Goal: Task Accomplishment & Management: Complete application form

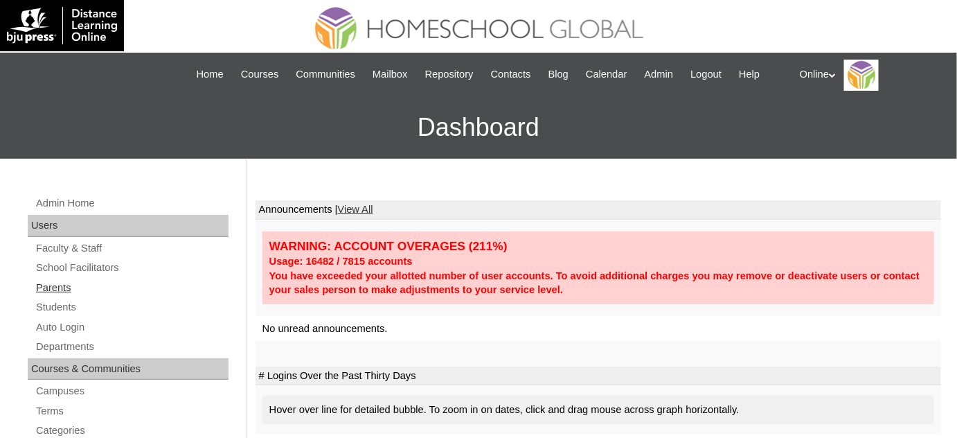
click at [66, 286] on link "Parents" at bounding box center [132, 287] width 194 height 17
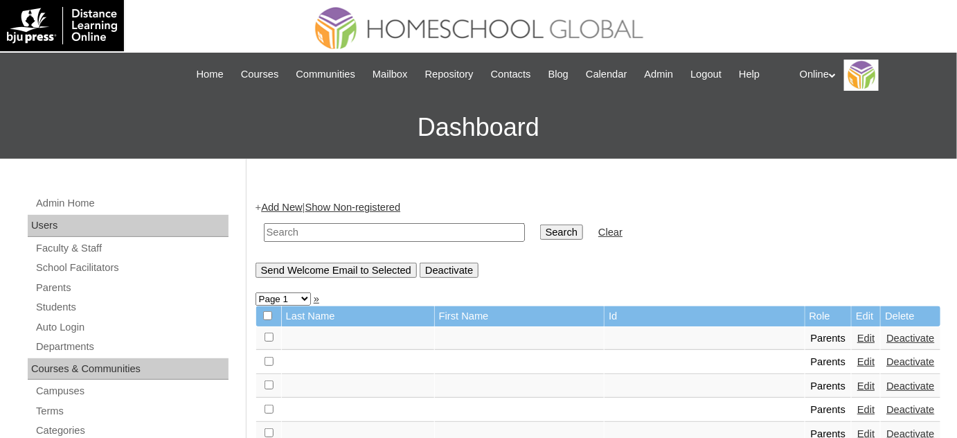
click at [416, 225] on input "text" at bounding box center [394, 232] width 261 height 19
type input "mae anne"
click at [540, 224] on input "Search" at bounding box center [561, 231] width 43 height 15
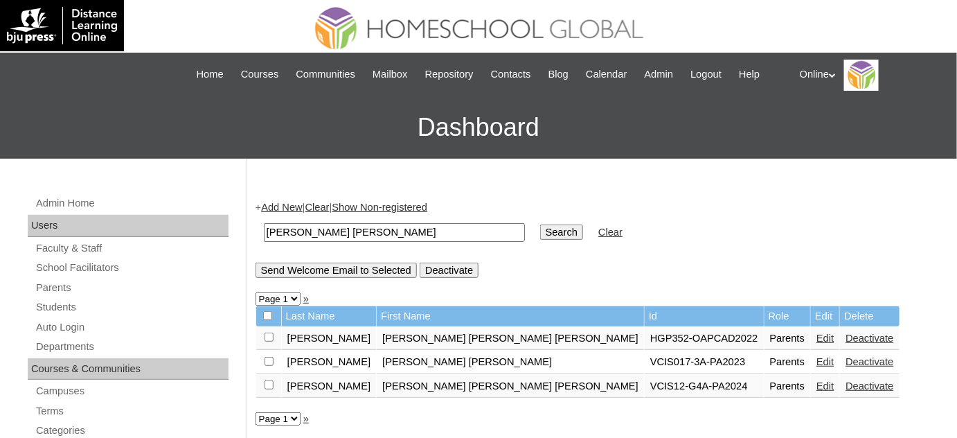
click at [416, 230] on input "[PERSON_NAME] [PERSON_NAME]" at bounding box center [394, 232] width 261 height 19
click at [816, 381] on link "Edit" at bounding box center [824, 385] width 17 height 11
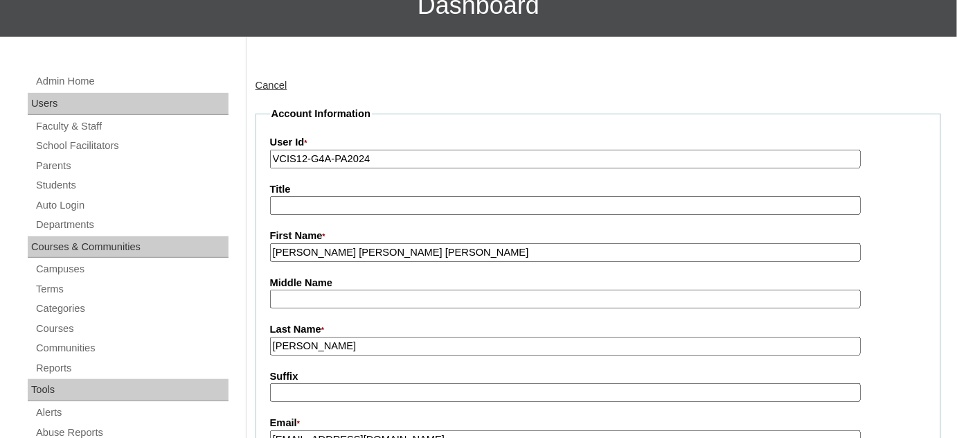
scroll to position [125, 0]
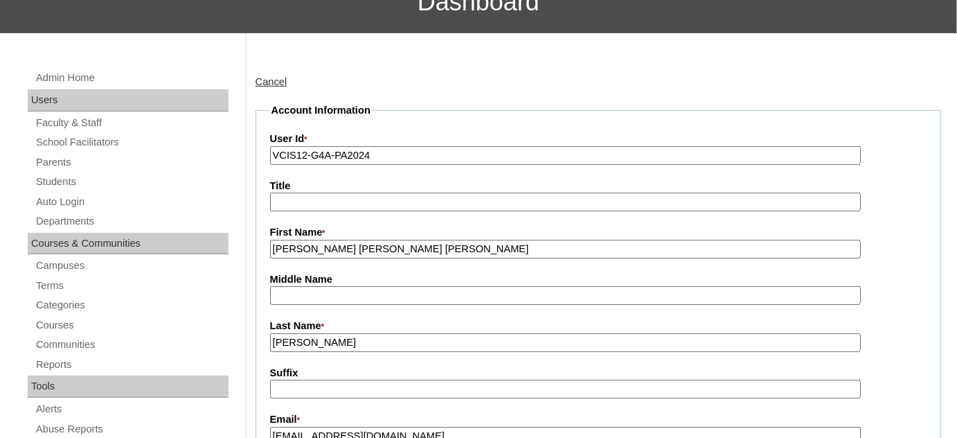
click at [404, 150] on input "VCIS12-G4A-PA2024" at bounding box center [565, 155] width 591 height 19
paste input "HGP0169-OACAD2025"
type input "HGP0169-OACAD2025"
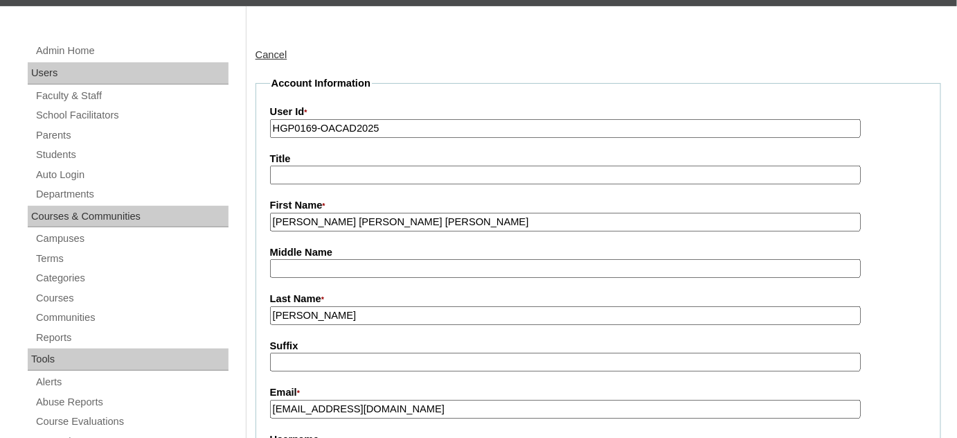
scroll to position [251, 0]
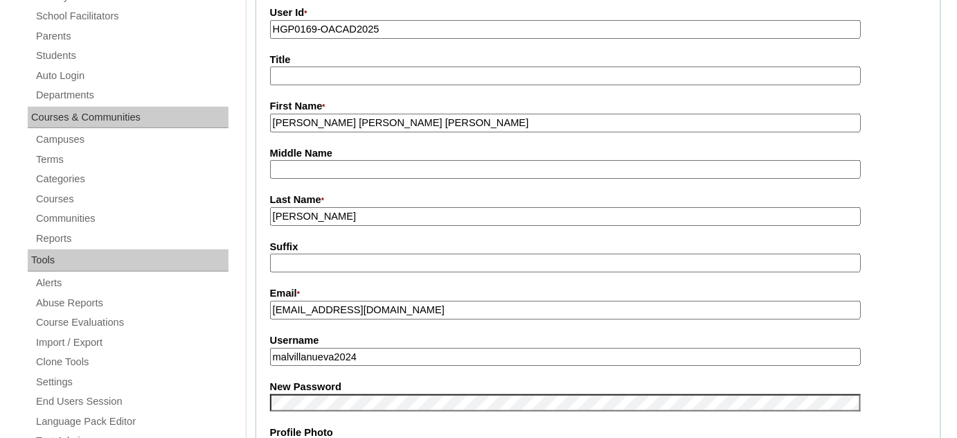
click at [370, 303] on input "malerna18@yahoo.com" at bounding box center [565, 309] width 591 height 19
click at [368, 350] on input "malvillanueva2024" at bounding box center [565, 357] width 591 height 19
click at [367, 350] on input "malvillanueva2024" at bounding box center [565, 357] width 591 height 19
paste input "villanueva2025"
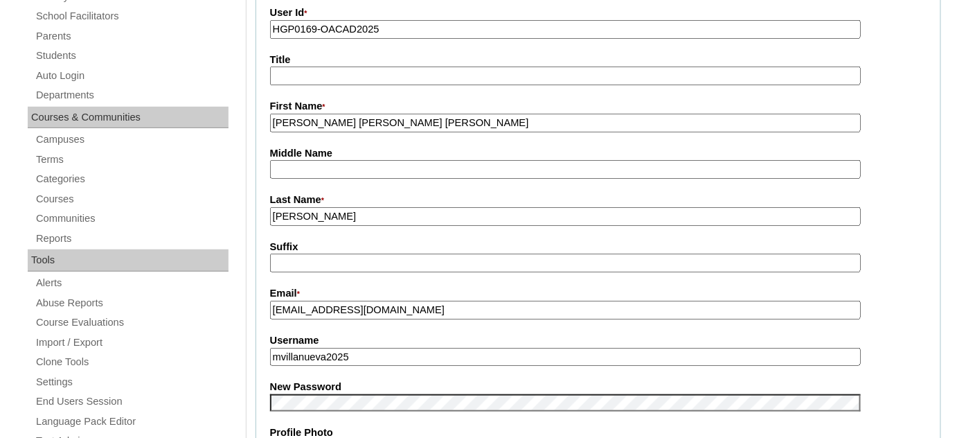
type input "mvillanueva2025"
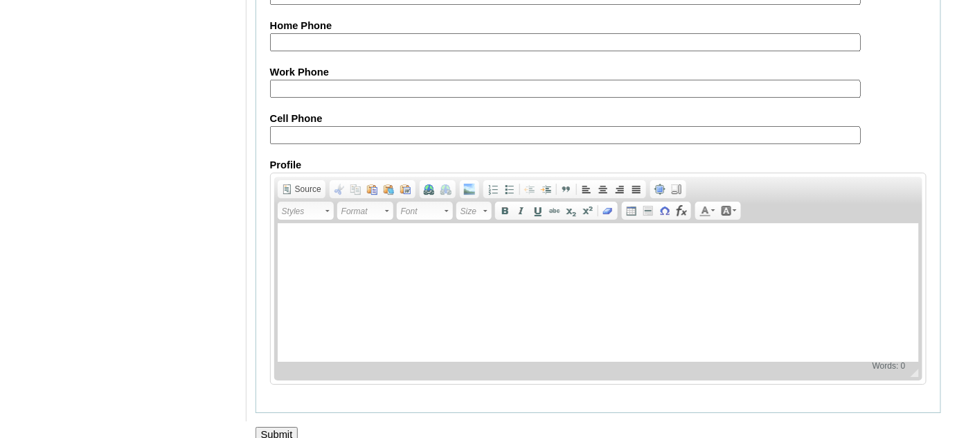
scroll to position [1362, 0]
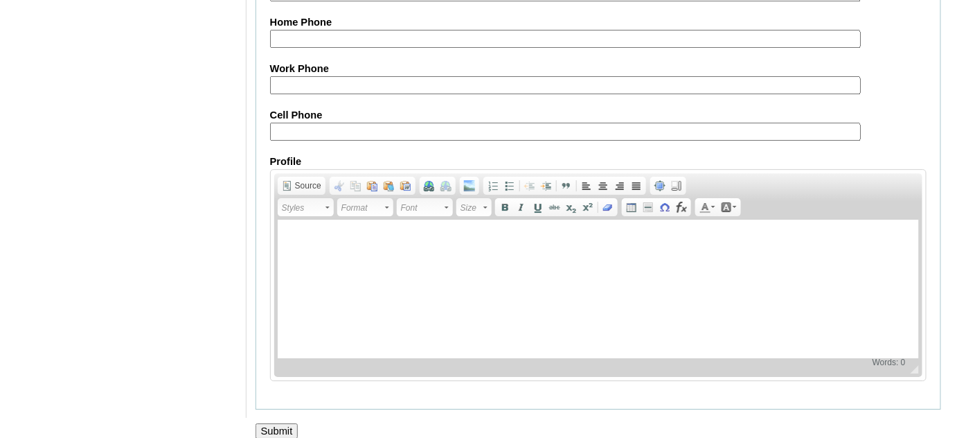
click at [278, 423] on input "Submit" at bounding box center [276, 430] width 43 height 15
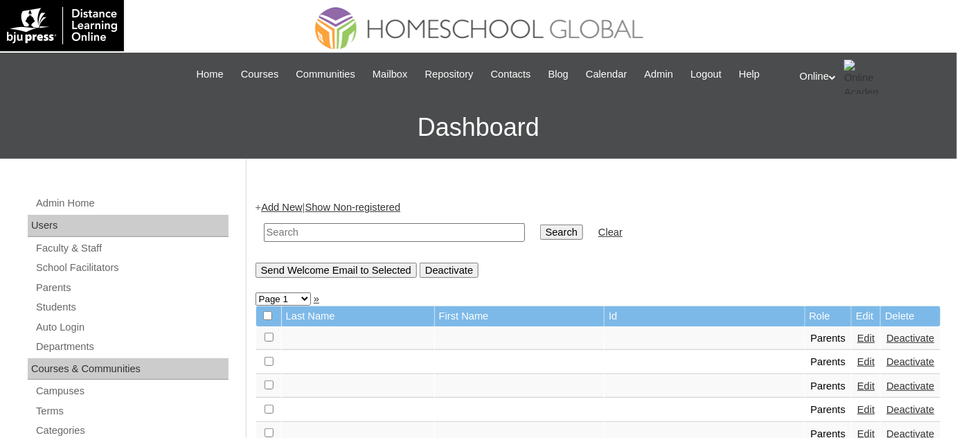
click at [401, 232] on input "text" at bounding box center [394, 232] width 261 height 19
type input "jhonaline"
click at [540, 224] on input "Search" at bounding box center [561, 231] width 43 height 15
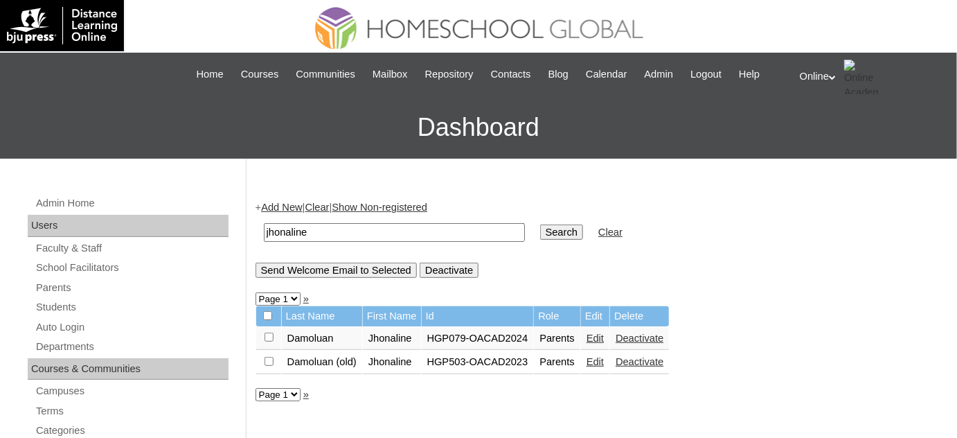
click at [604, 341] on link "Edit" at bounding box center [594, 337] width 17 height 11
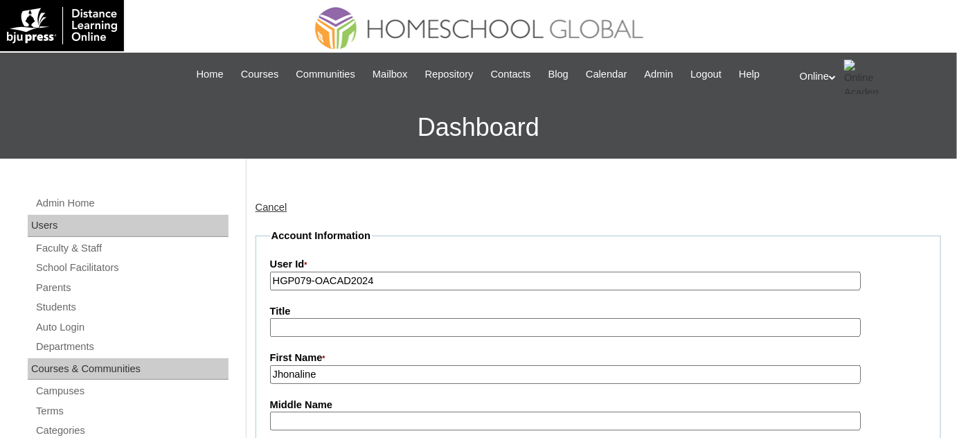
click at [406, 276] on input "HGP079-OACAD2024" at bounding box center [565, 280] width 591 height 19
paste input "171-OACAD2025"
type input "HGP0171-OACAD2025"
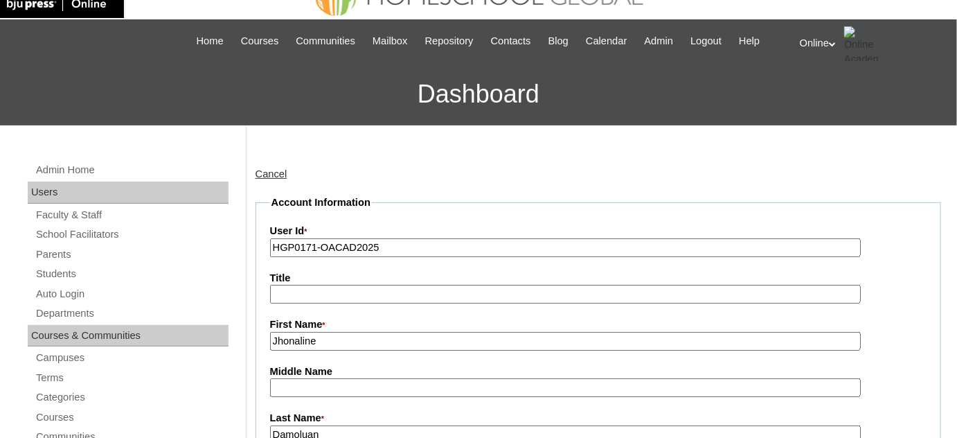
scroll to position [188, 0]
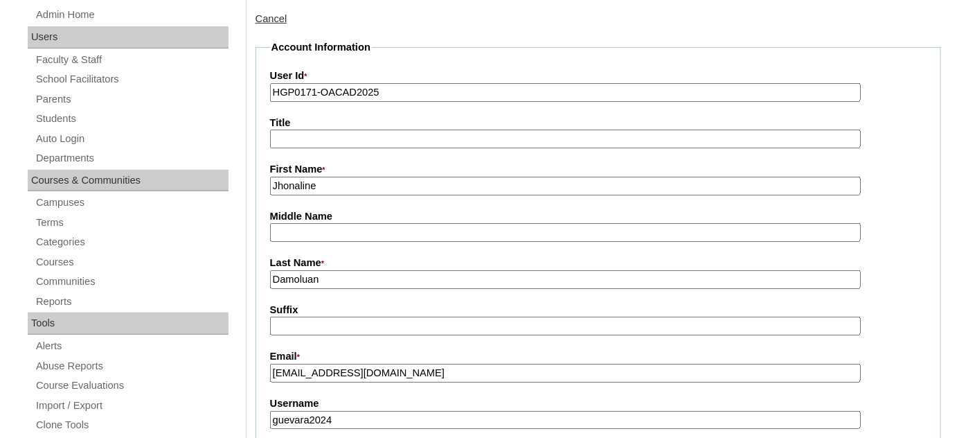
click at [341, 365] on input "jhonalined@gmail.com" at bounding box center [565, 372] width 591 height 19
click at [344, 411] on input "guevara2024" at bounding box center [565, 420] width 591 height 19
paste input "jguevara2025"
type input "jguevara2025"
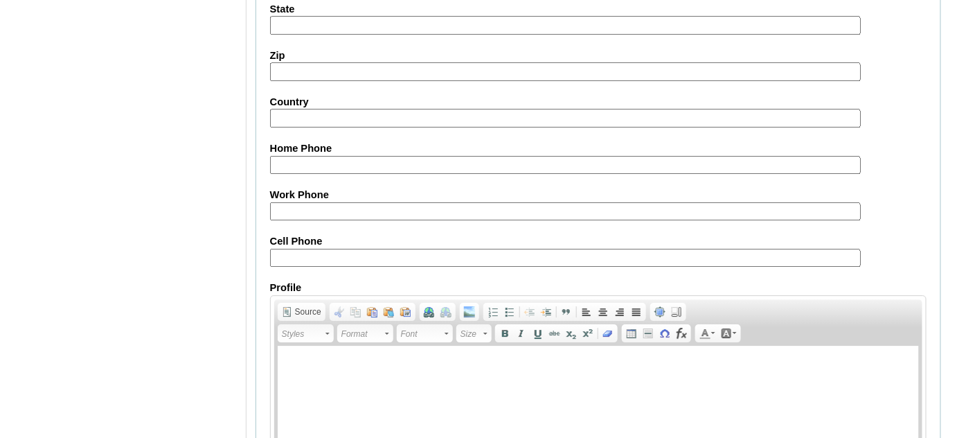
scroll to position [1362, 0]
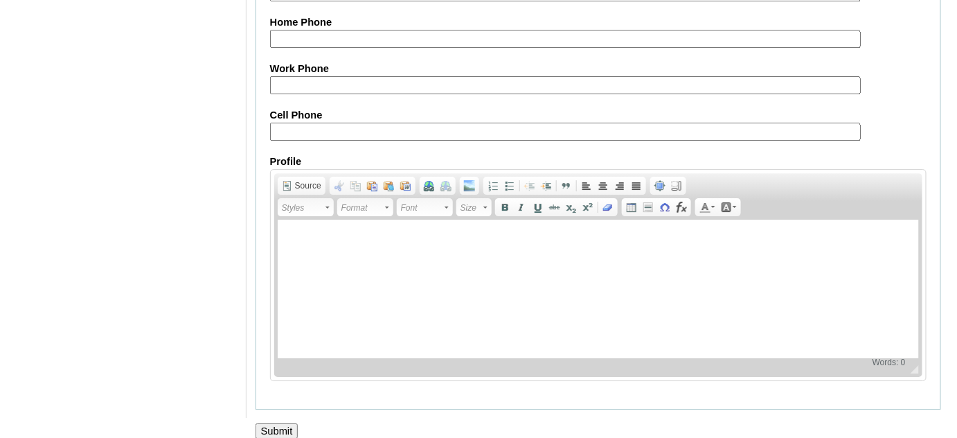
click at [272, 423] on input "Submit" at bounding box center [276, 430] width 43 height 15
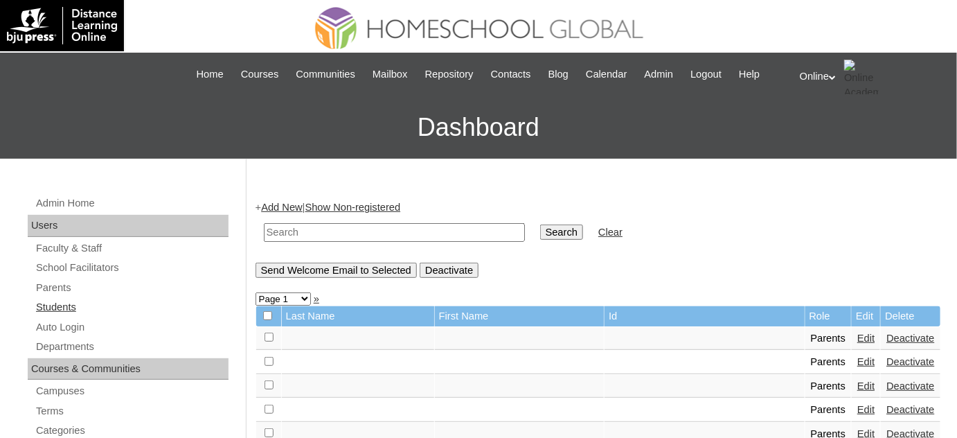
click at [81, 309] on link "Students" at bounding box center [132, 306] width 194 height 17
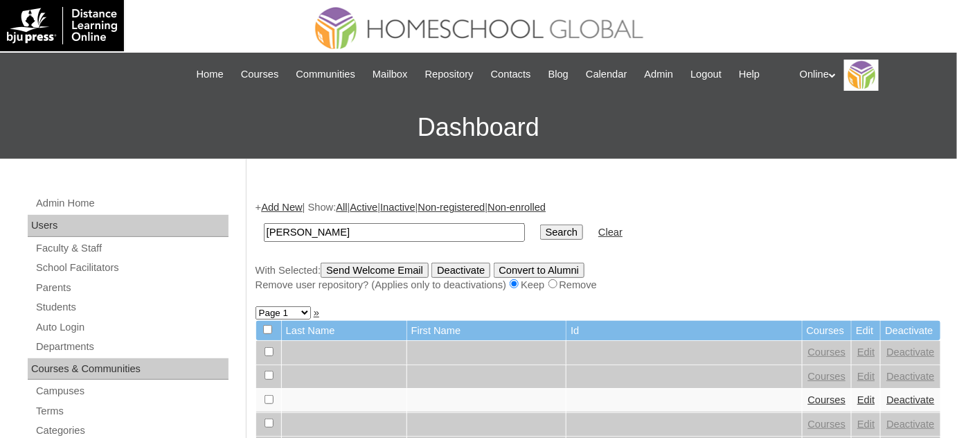
type input "matthew vincent"
click at [540, 224] on input "Search" at bounding box center [561, 231] width 43 height 15
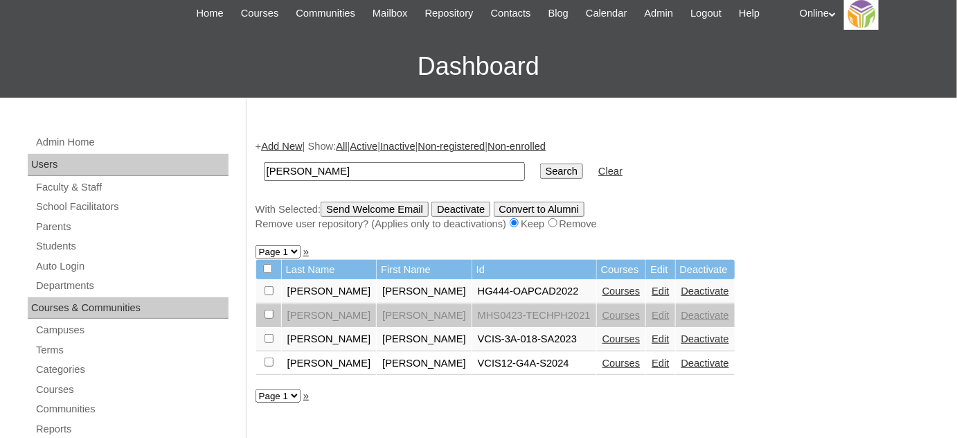
scroll to position [62, 0]
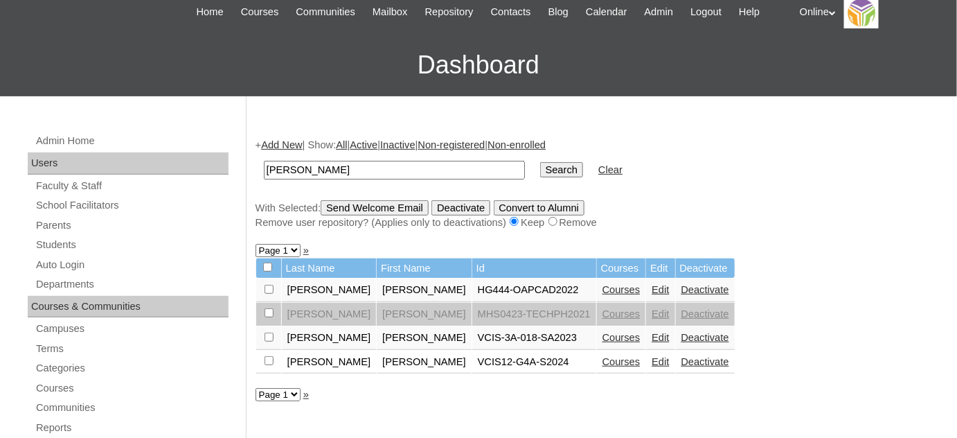
click at [681, 359] on link "Deactivate" at bounding box center [705, 361] width 48 height 11
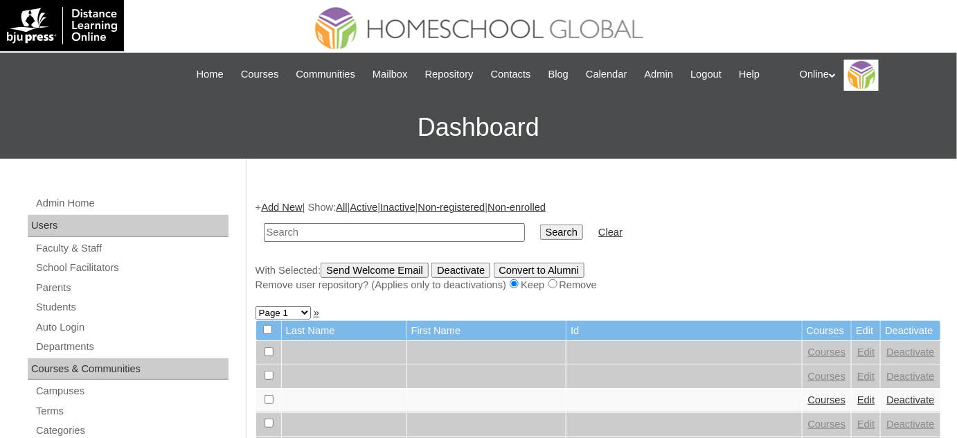
click at [439, 239] on input "text" at bounding box center [394, 232] width 261 height 19
type input "[PERSON_NAME]"
click at [540, 230] on input "Search" at bounding box center [561, 231] width 43 height 15
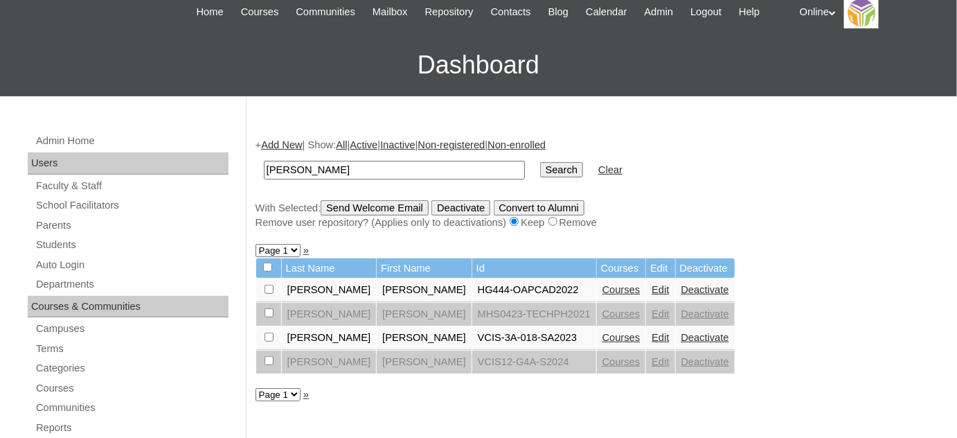
scroll to position [70, 0]
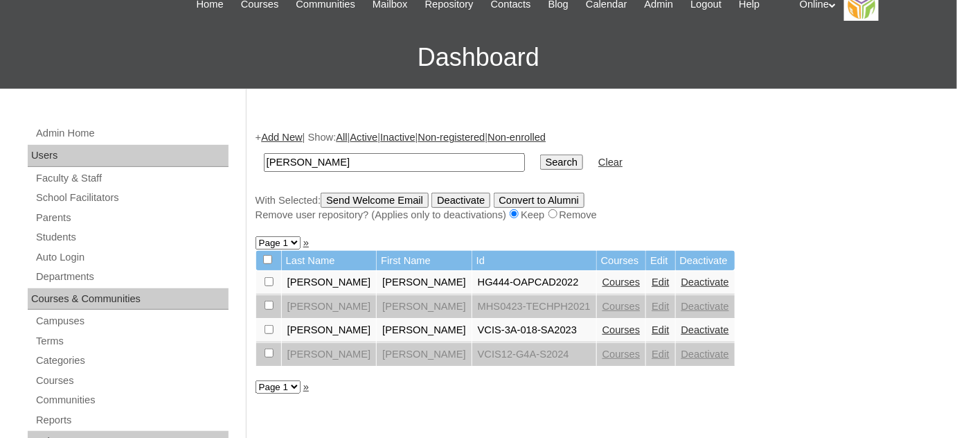
click at [692, 326] on link "Deactivate" at bounding box center [705, 329] width 48 height 11
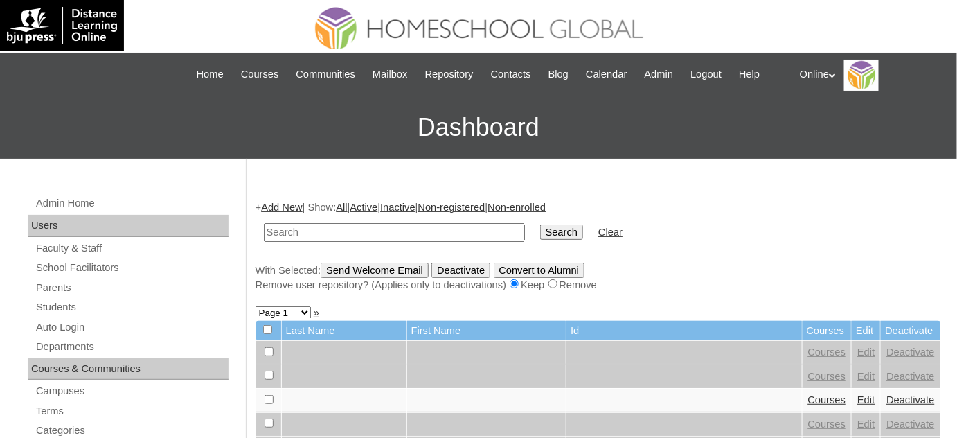
click at [401, 233] on input "text" at bounding box center [394, 232] width 261 height 19
type input "[PERSON_NAME]"
click at [540, 224] on input "Search" at bounding box center [561, 231] width 43 height 15
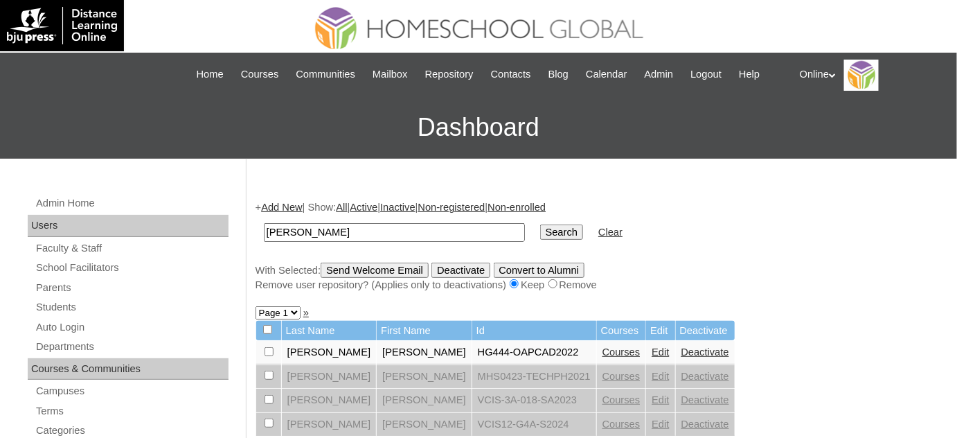
click at [690, 348] on link "Deactivate" at bounding box center [705, 351] width 48 height 11
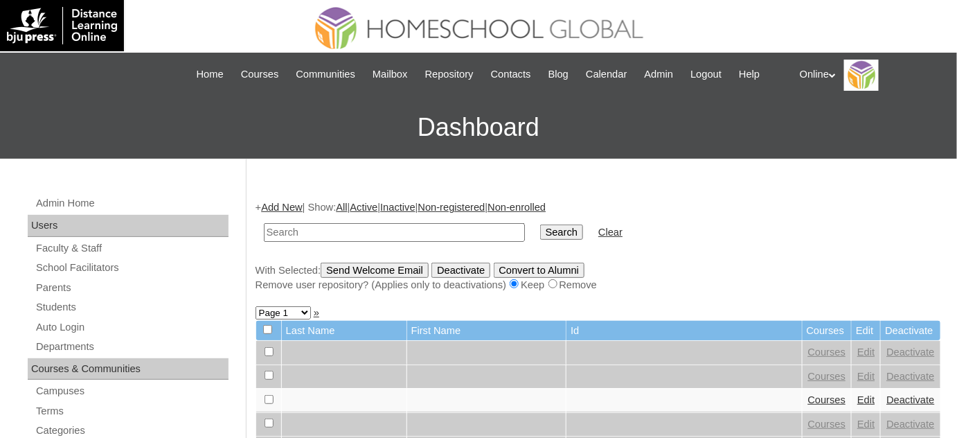
click at [283, 206] on link "Add New" at bounding box center [281, 206] width 41 height 11
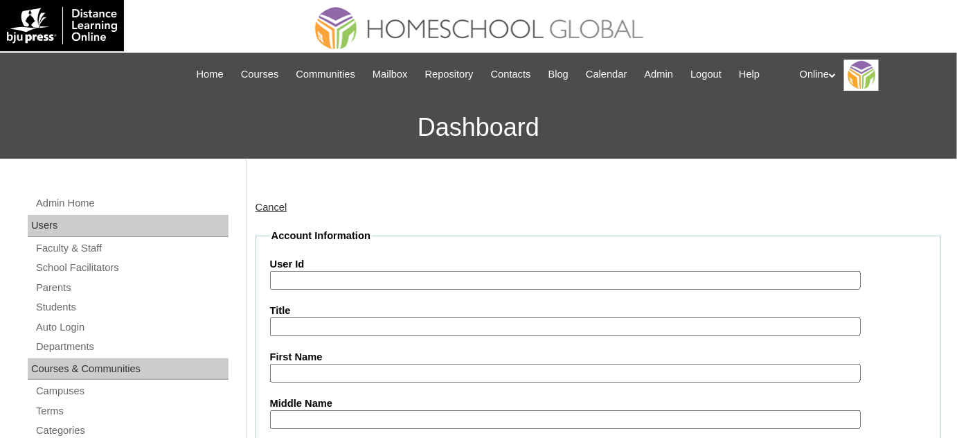
scroll to position [188, 0]
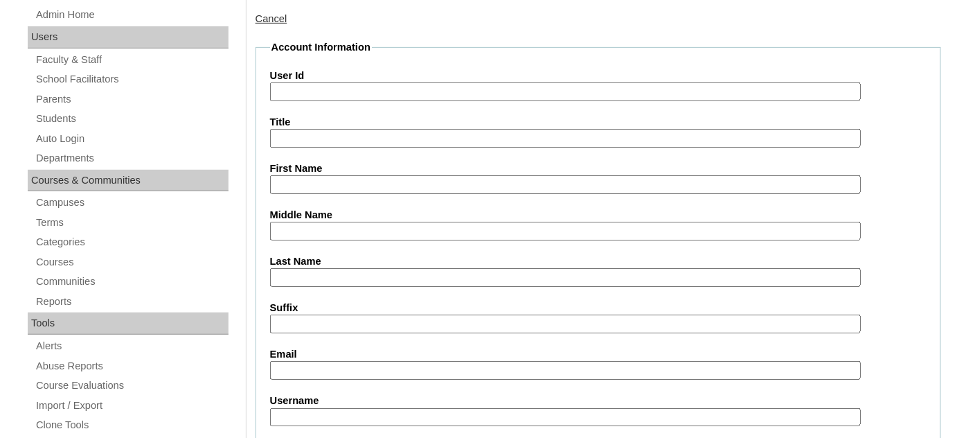
click at [342, 370] on input "Email" at bounding box center [565, 370] width 591 height 19
paste input "vic_r_v@yahoo.com"
type input "vic_r_v@yahoo.com"
click at [327, 84] on input "User Id" at bounding box center [565, 91] width 591 height 19
paste input "HG207OACAD2025"
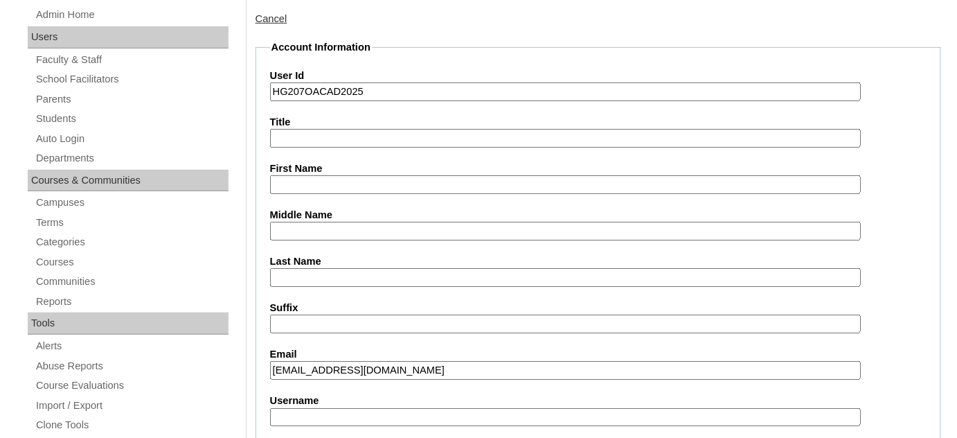
type input "HG207OACAD2025"
click at [347, 182] on input "First Name" at bounding box center [565, 184] width 591 height 19
paste input "Matthew Vincent Natividad VILLANUEVA _200002276"
click at [505, 182] on input "Matthew Vincent Natividad VILLANUEVA _200002276" at bounding box center [565, 184] width 591 height 19
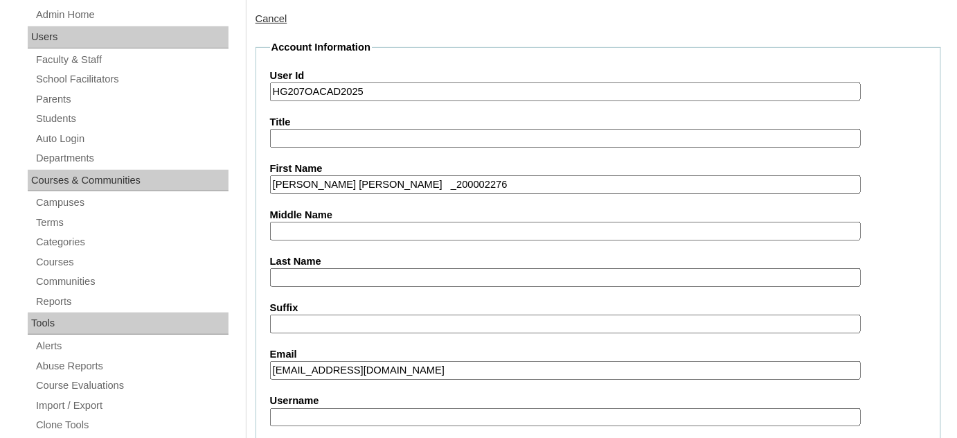
click at [505, 182] on input "Matthew Vincent Natividad VILLANUEVA _200002276" at bounding box center [565, 184] width 591 height 19
click at [456, 181] on input "Matthew Vincent Natividad VILLANUEVA" at bounding box center [565, 184] width 591 height 19
type input "Matthew Vincent Natividad"
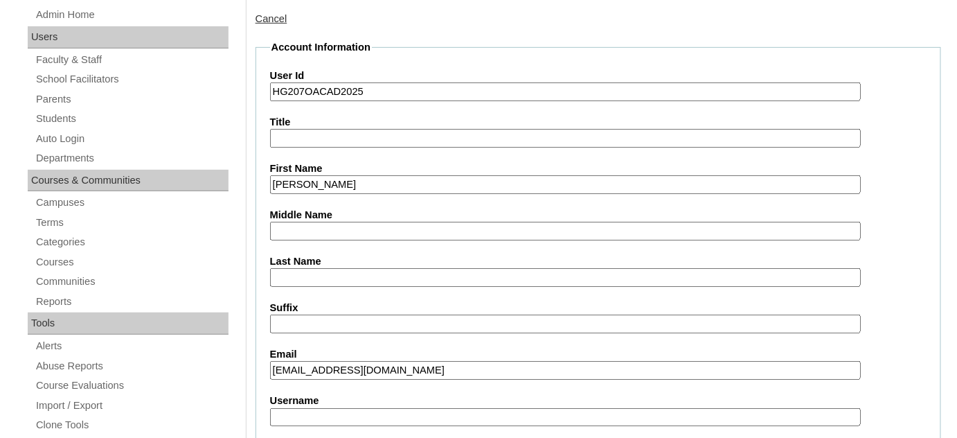
click at [332, 269] on input "Last Name" at bounding box center [565, 277] width 591 height 19
paste input "VILLANUEVA"
type input "VILLANUEVA"
click at [394, 175] on input "Matthew Vincent Natividad" at bounding box center [565, 184] width 591 height 19
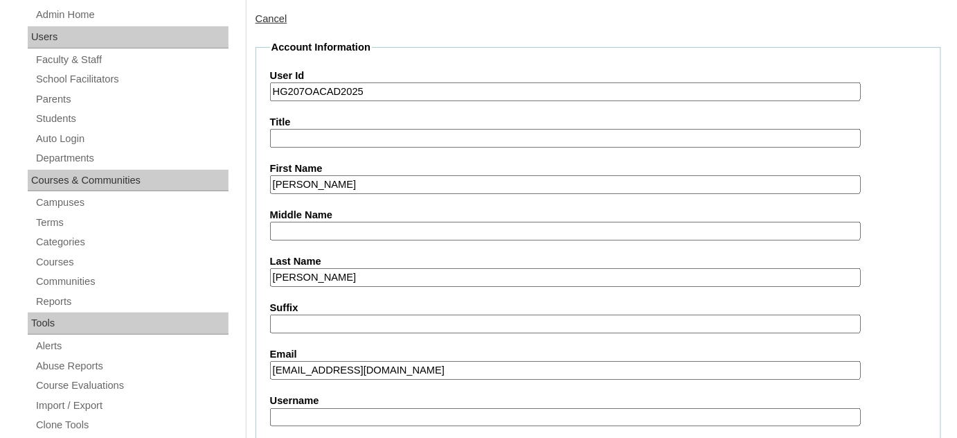
click at [393, 181] on input "Matthew Vincent Natividad" at bounding box center [565, 184] width 591 height 19
type input "Matthew Vincent"
click at [365, 234] on input "Middle Name" at bounding box center [565, 231] width 591 height 19
paste input "Natividad"
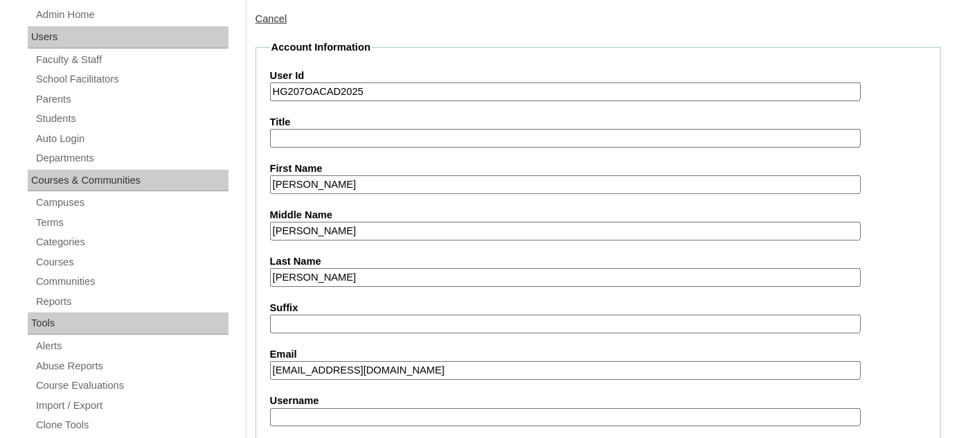
type input "Natividad"
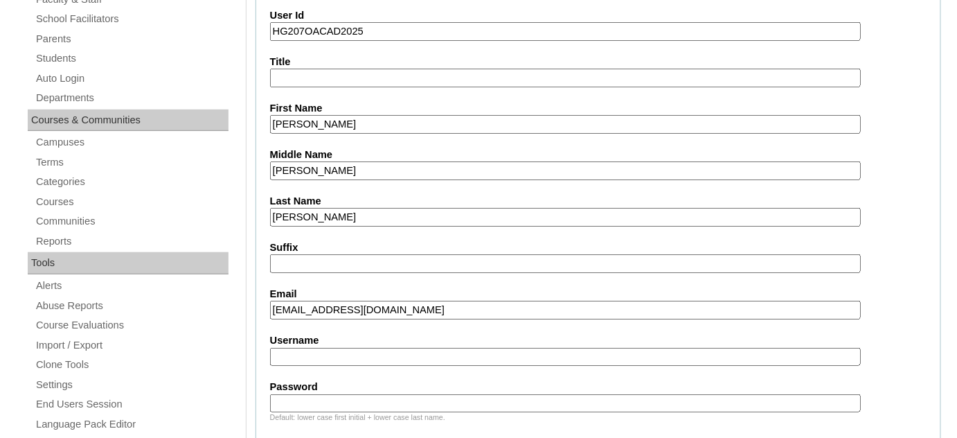
scroll to position [251, 0]
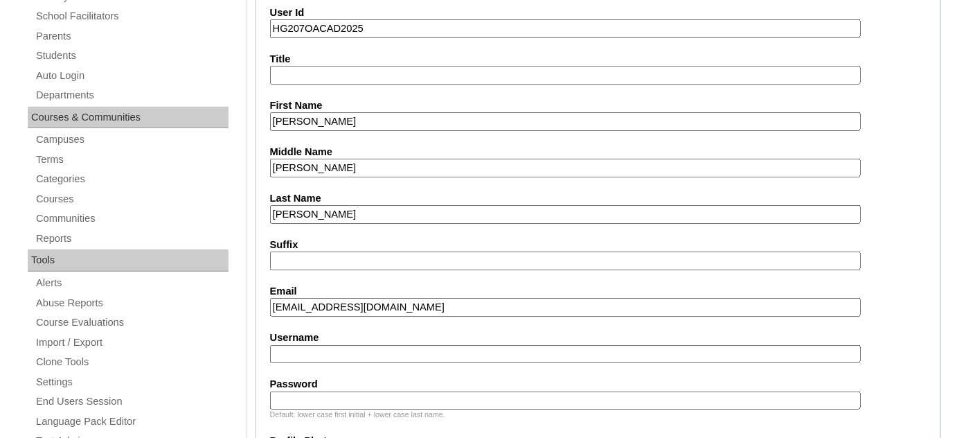
click at [332, 352] on input "Username" at bounding box center [565, 354] width 591 height 19
paste input "matthew.villanueva2025"
type input "matthew.villanueva2025"
paste input "mTvnD"
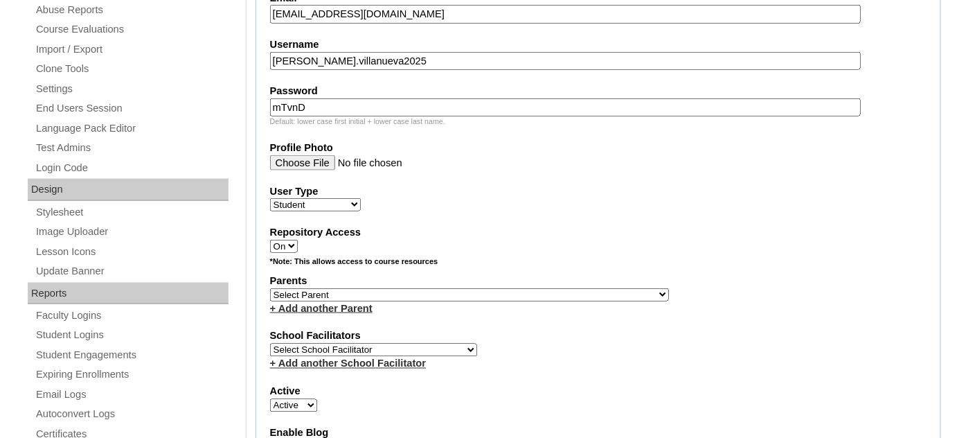
scroll to position [566, 0]
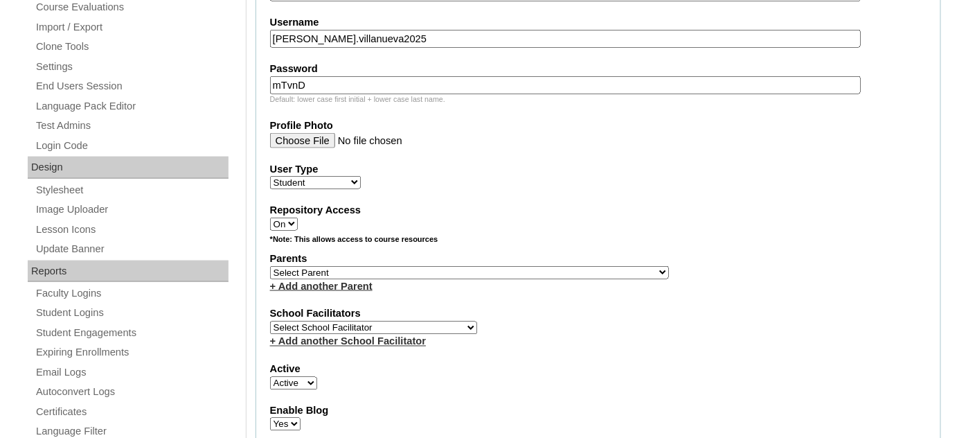
type input "mTvnD"
click at [345, 266] on select "Select Parent , , , , , , , , , , , , , , , , , , , , , , , , , , , , , , , , ,…" at bounding box center [469, 272] width 399 height 13
click at [342, 266] on select "Select Parent , , , , , , , , , , , , , , , , , , , , , , , , , , , , , , , , ,…" at bounding box center [469, 272] width 399 height 13
select select "39617"
click at [270, 266] on select "Select Parent , , , , , , , , , , , , , , , , , , , , , , , , , , , , , , , , ,…" at bounding box center [469, 272] width 399 height 13
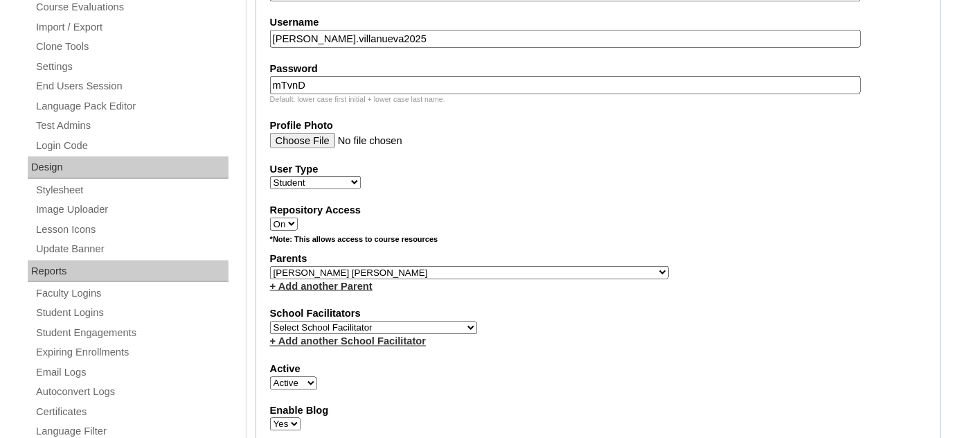
click at [384, 307] on label "School Facilitators" at bounding box center [598, 314] width 656 height 15
click at [389, 321] on select "Select School Facilitator Norman Añain Ruffa Abadijas Mary Abella Gloryfe Abion…" at bounding box center [373, 327] width 207 height 13
select select "29277"
click at [270, 321] on select "Select School Facilitator Norman Añain Ruffa Abadijas Mary Abella Gloryfe Abion…" at bounding box center [373, 327] width 207 height 13
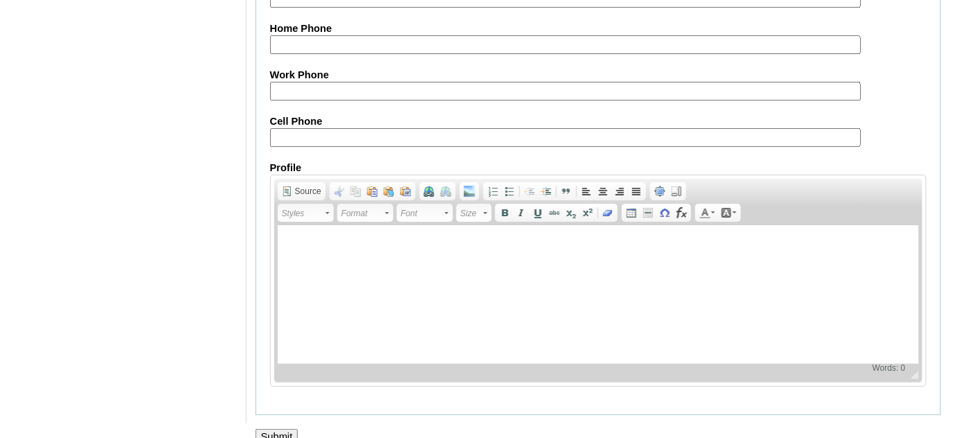
scroll to position [1648, 0]
click at [290, 428] on input "Submit" at bounding box center [276, 435] width 43 height 15
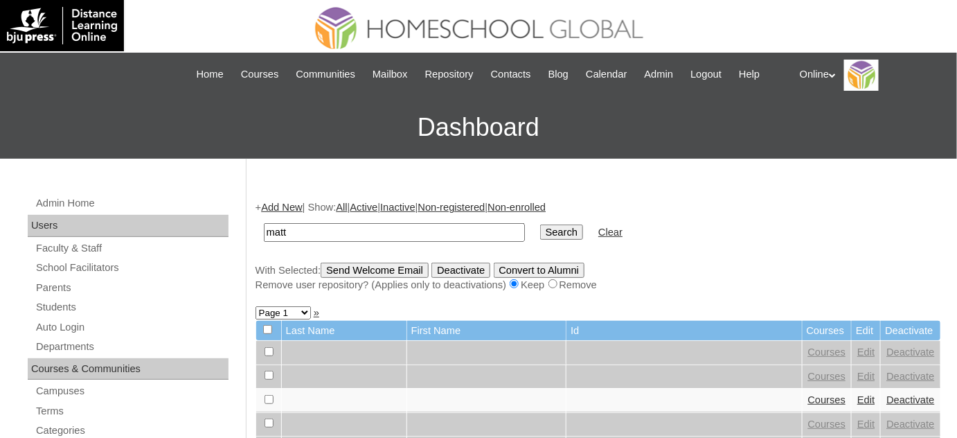
type input "matthew vincent"
click at [540, 224] on input "Search" at bounding box center [561, 231] width 43 height 15
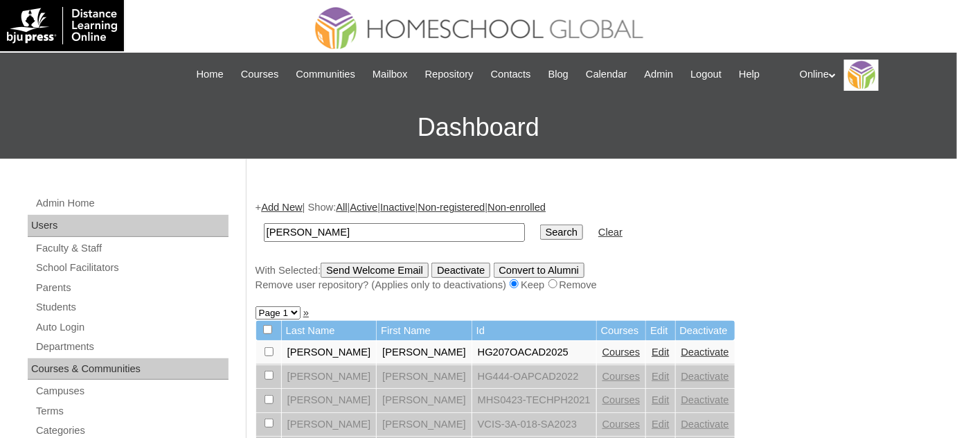
click at [602, 352] on link "Courses" at bounding box center [621, 351] width 38 height 11
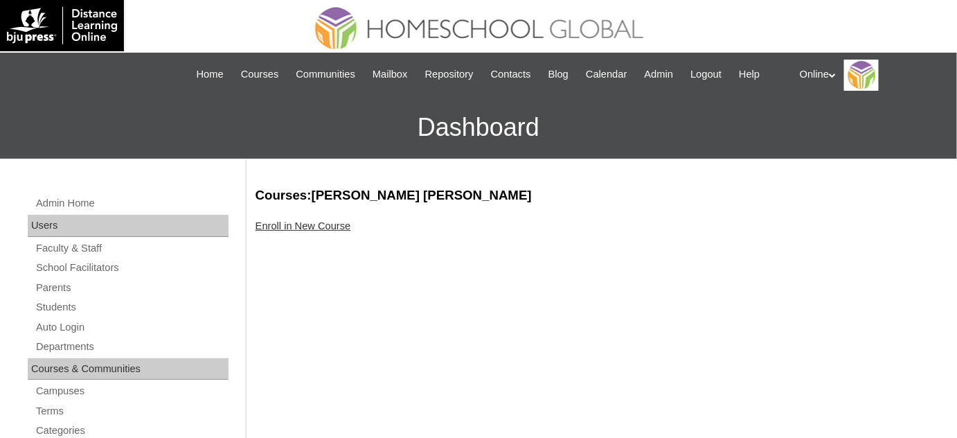
click at [350, 221] on link "Enroll in New Course" at bounding box center [303, 225] width 96 height 11
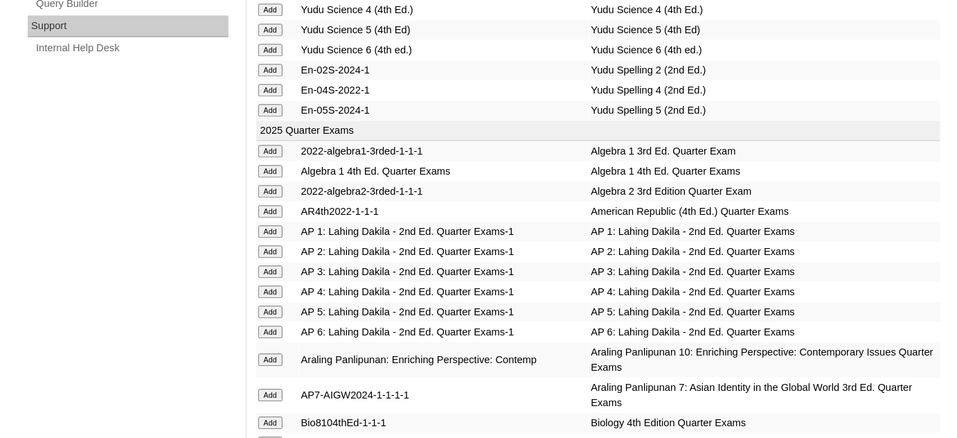
scroll to position [1070, 0]
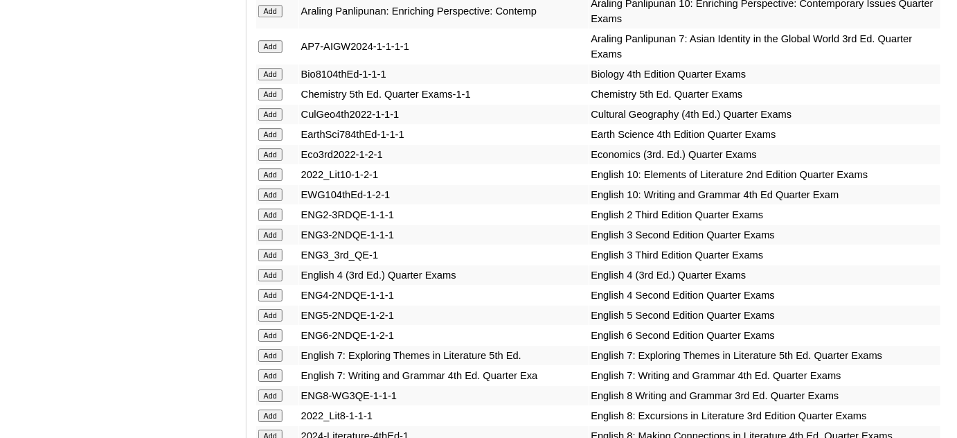
scroll to position [1385, 0]
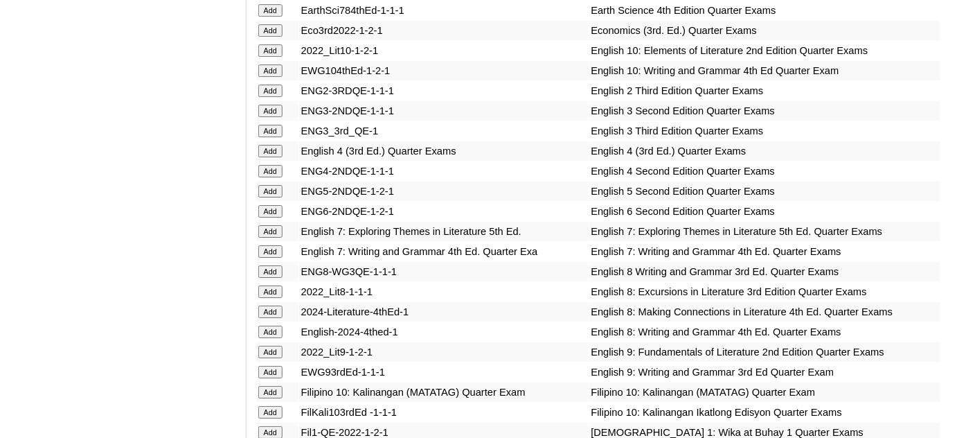
scroll to position [1510, 0]
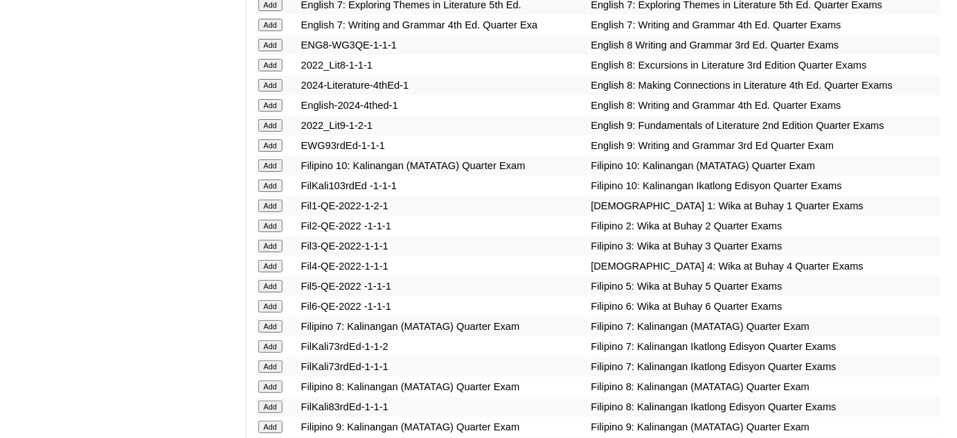
scroll to position [1762, 0]
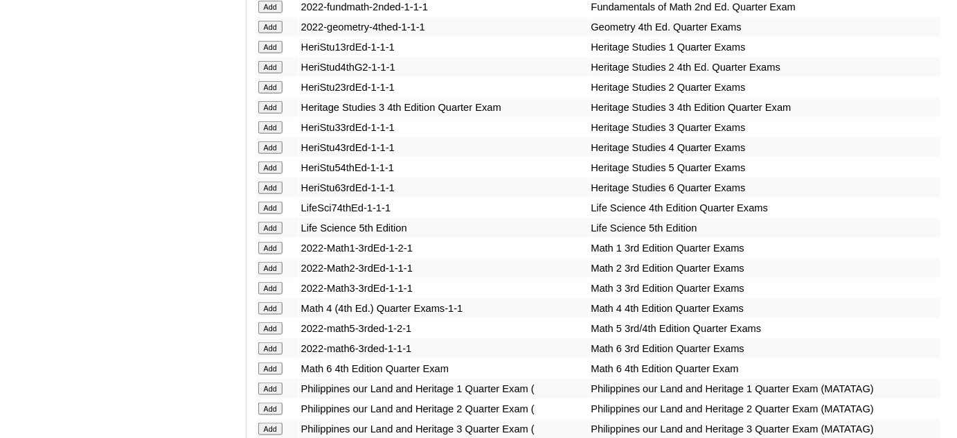
scroll to position [2202, 0]
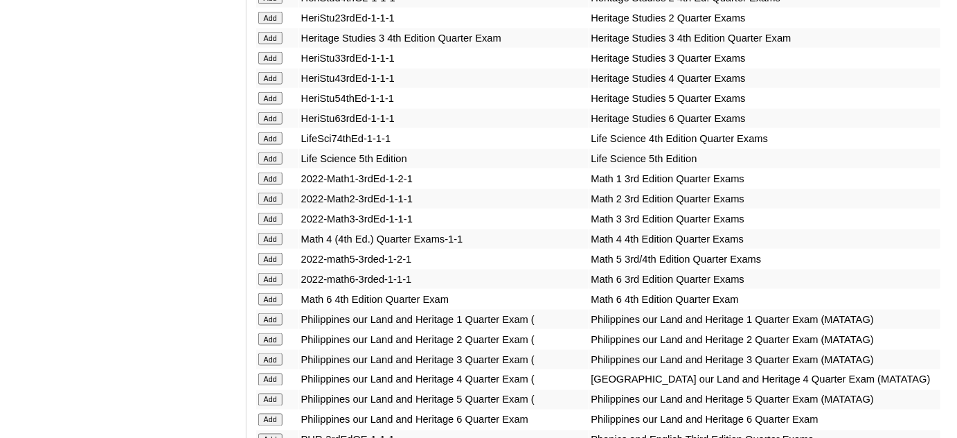
scroll to position [2265, 0]
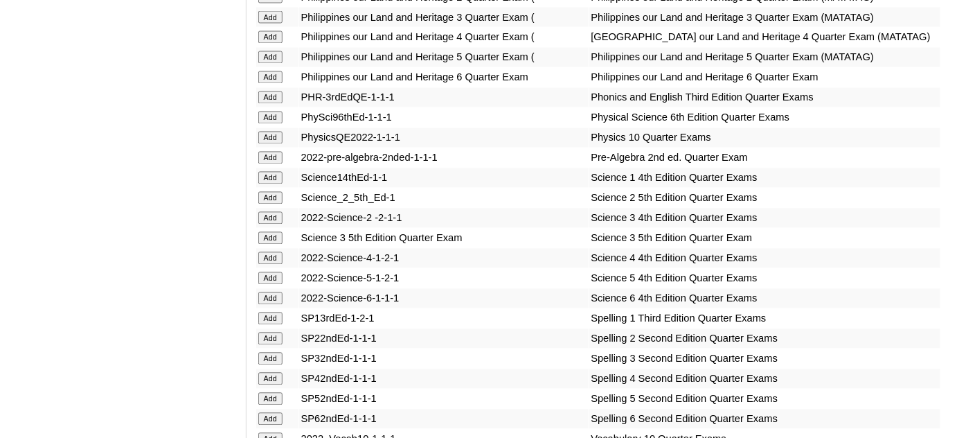
scroll to position [2643, 0]
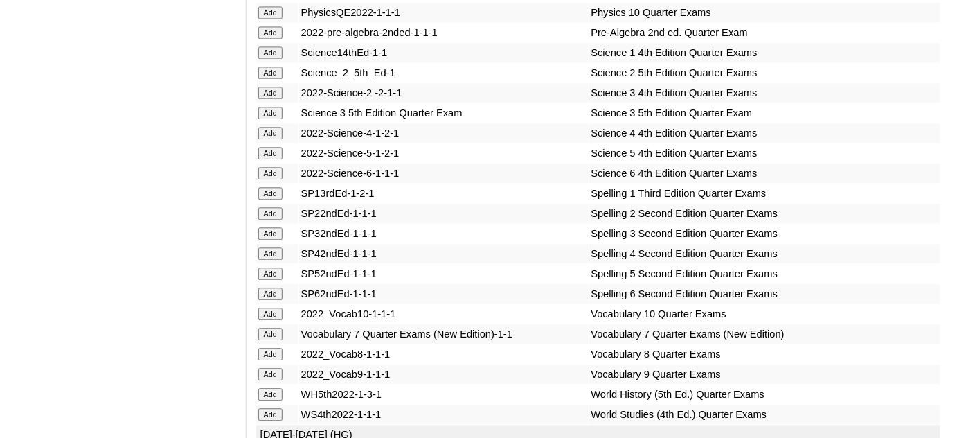
scroll to position [2769, 0]
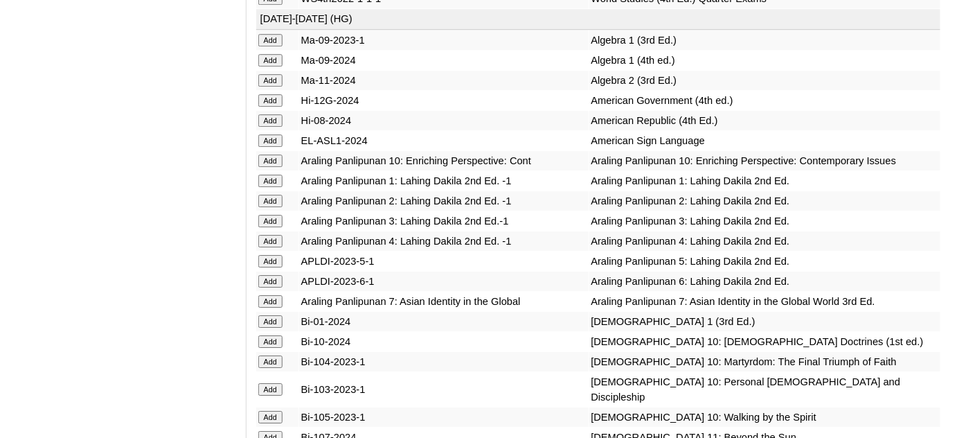
scroll to position [3146, 0]
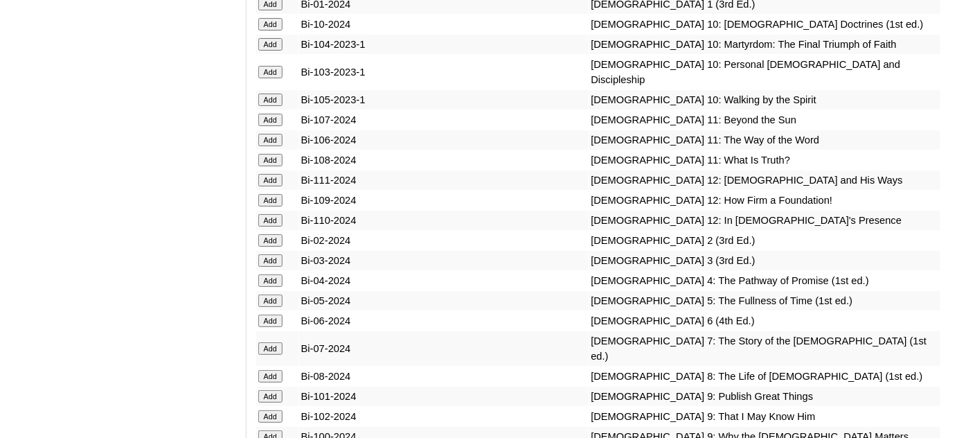
scroll to position [3461, 0]
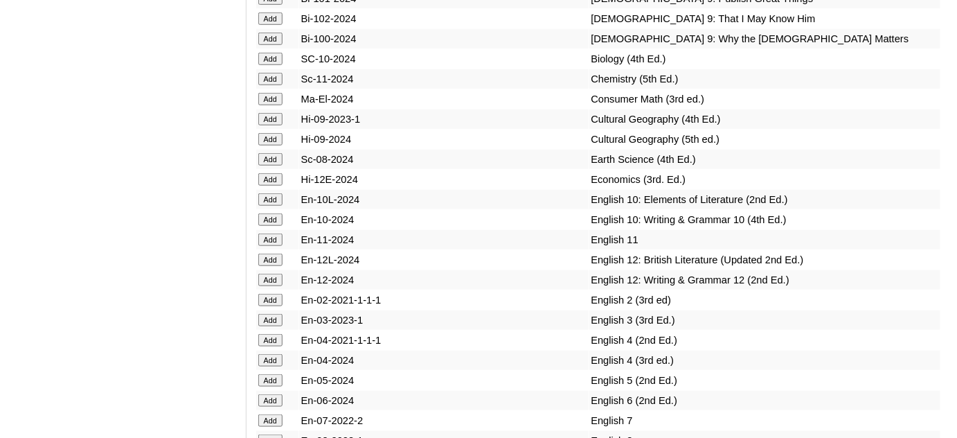
scroll to position [3902, 0]
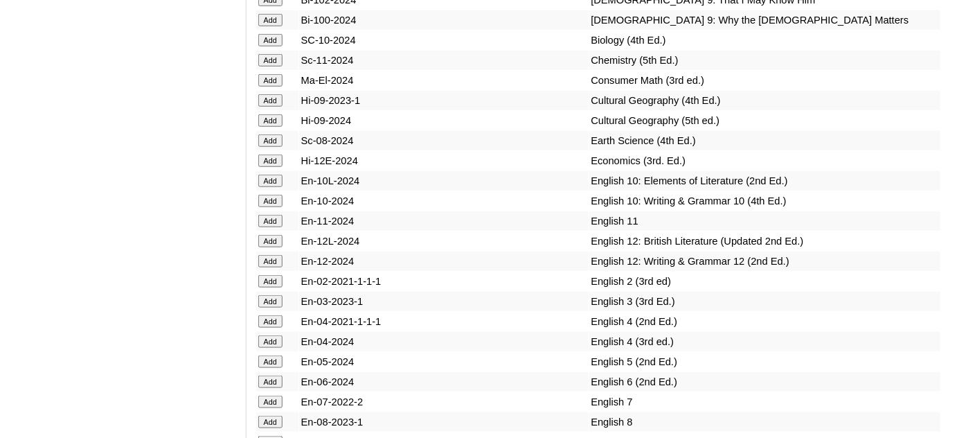
scroll to position [3902, 0]
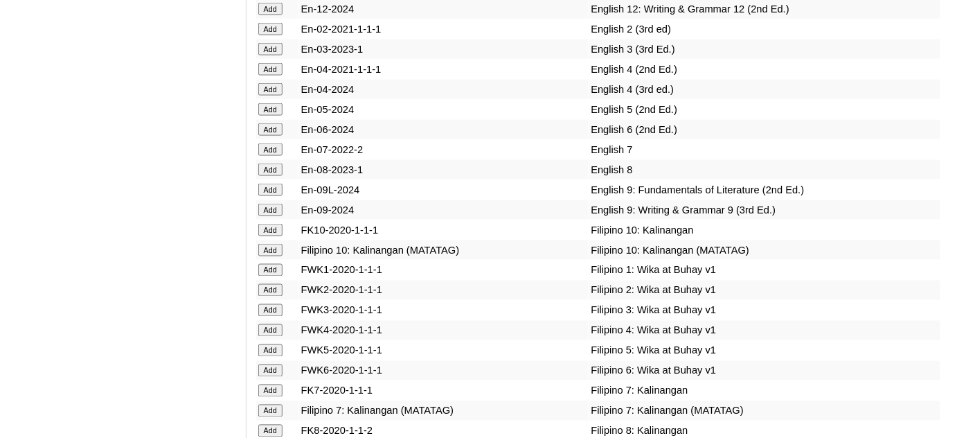
scroll to position [4154, 0]
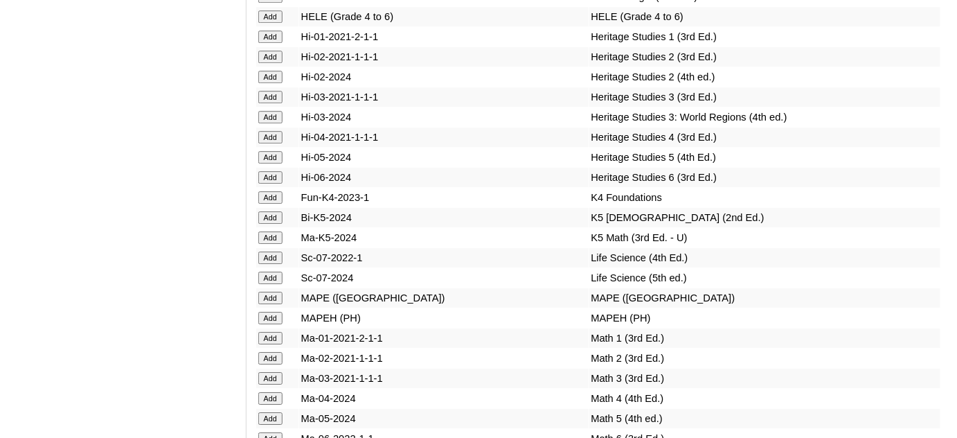
scroll to position [4846, 0]
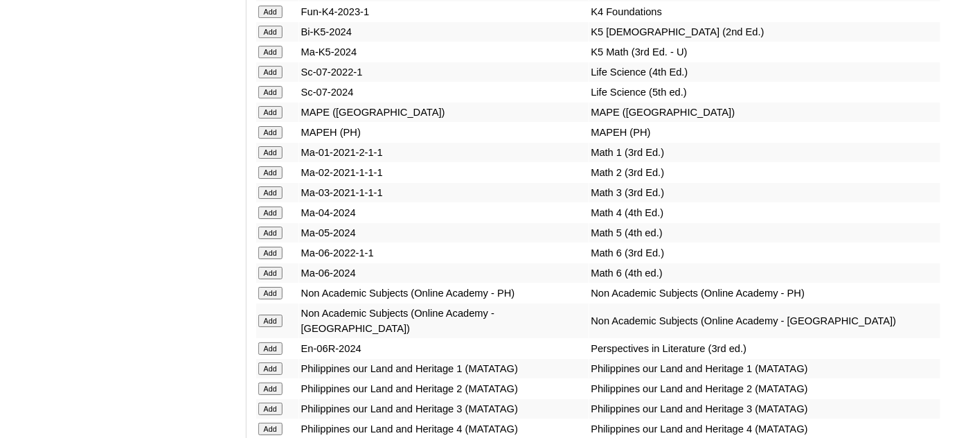
scroll to position [5034, 0]
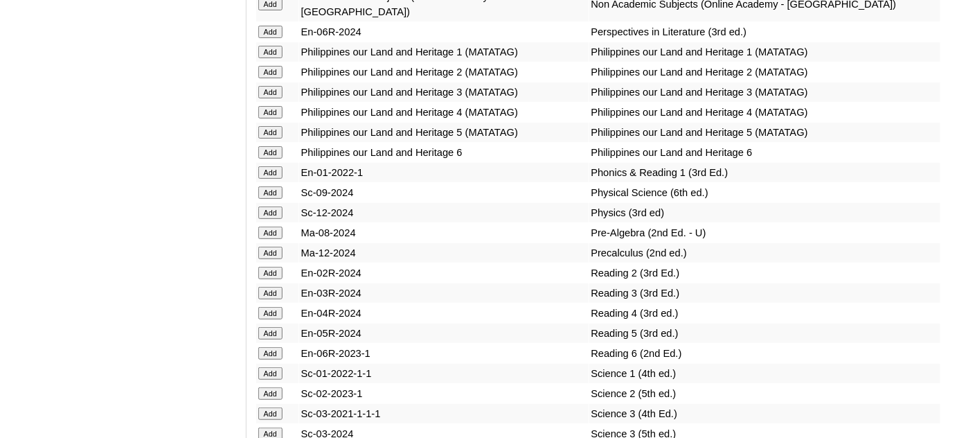
scroll to position [5349, 0]
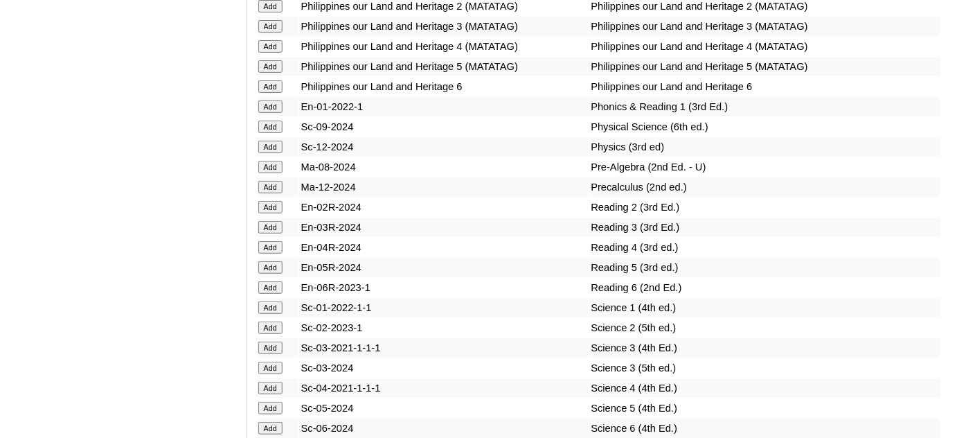
scroll to position [5412, 0]
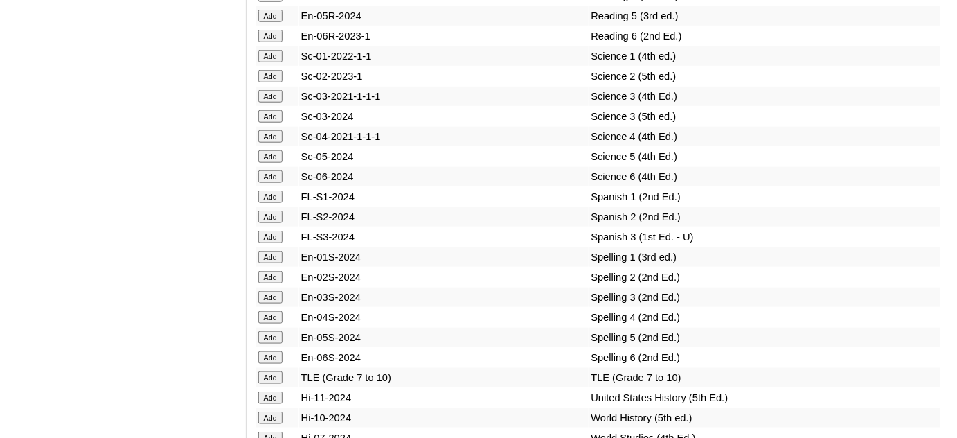
scroll to position [5664, 0]
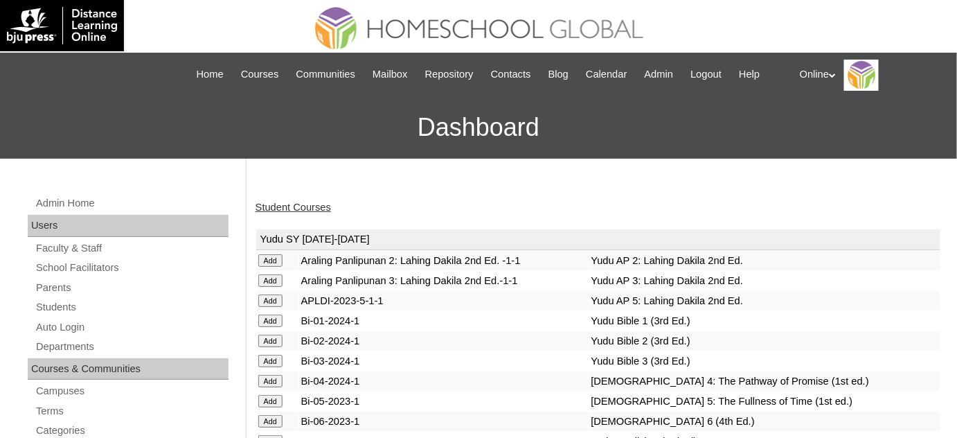
click at [287, 211] on link "Student Courses" at bounding box center [292, 206] width 75 height 11
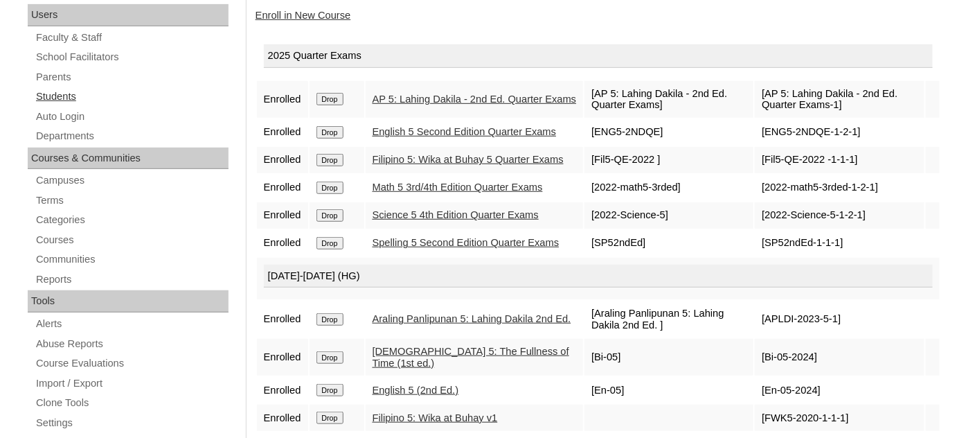
scroll to position [188, 0]
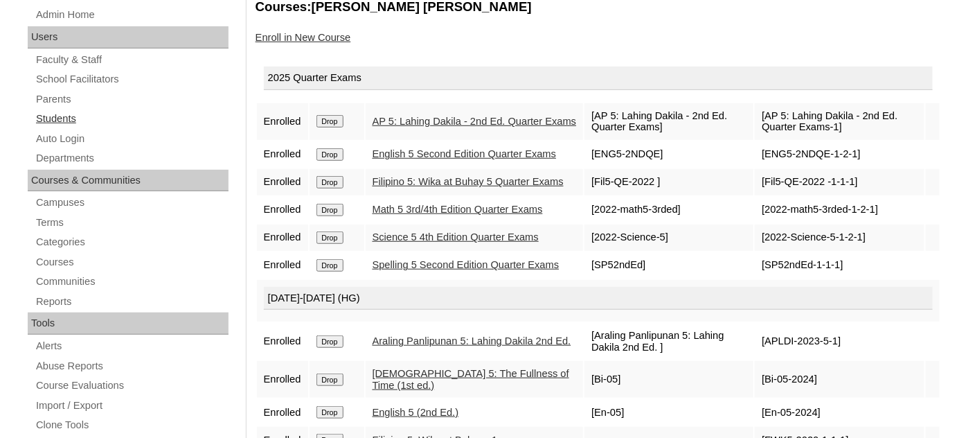
click at [87, 116] on link "Students" at bounding box center [132, 118] width 194 height 17
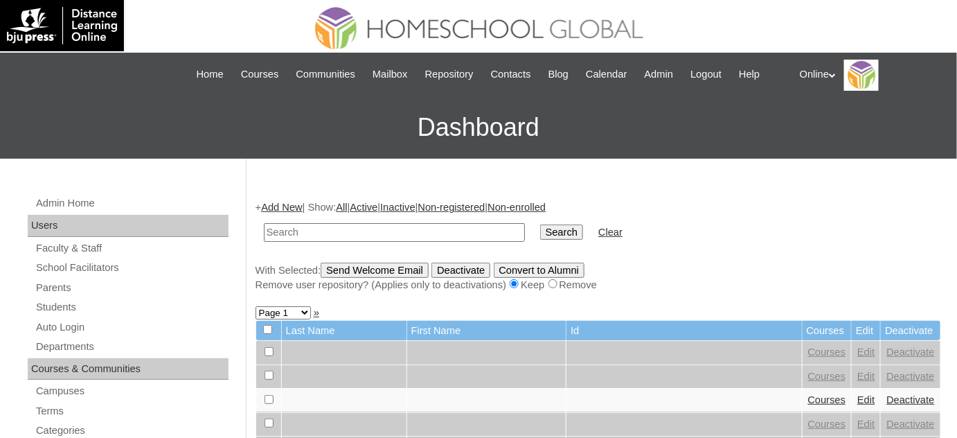
click at [348, 235] on input "text" at bounding box center [394, 232] width 261 height 19
type input "[PERSON_NAME]"
click at [540, 224] on input "Search" at bounding box center [561, 231] width 43 height 15
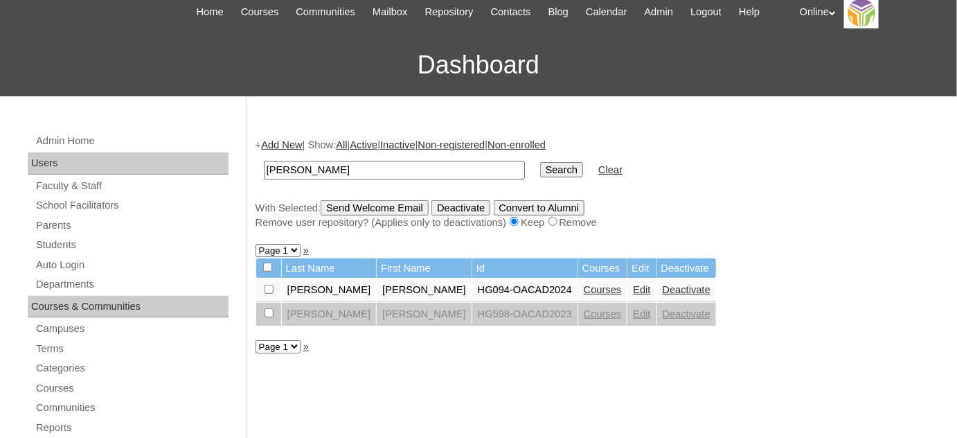
scroll to position [70, 0]
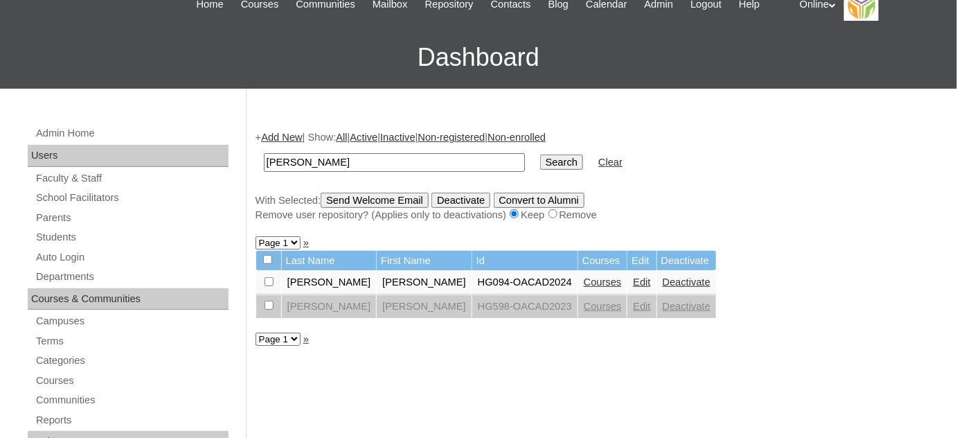
click at [657, 289] on td "Deactivate" at bounding box center [686, 283] width 59 height 24
click at [663, 284] on link "Deactivate" at bounding box center [687, 281] width 48 height 11
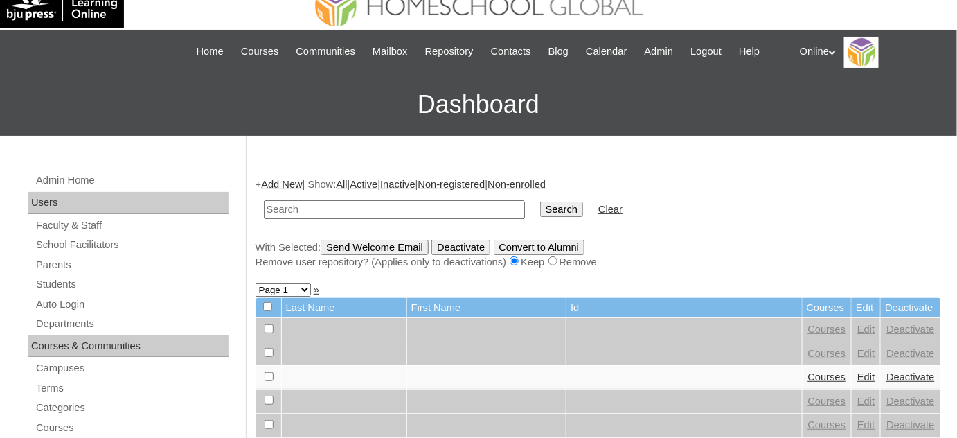
scroll to position [62, 0]
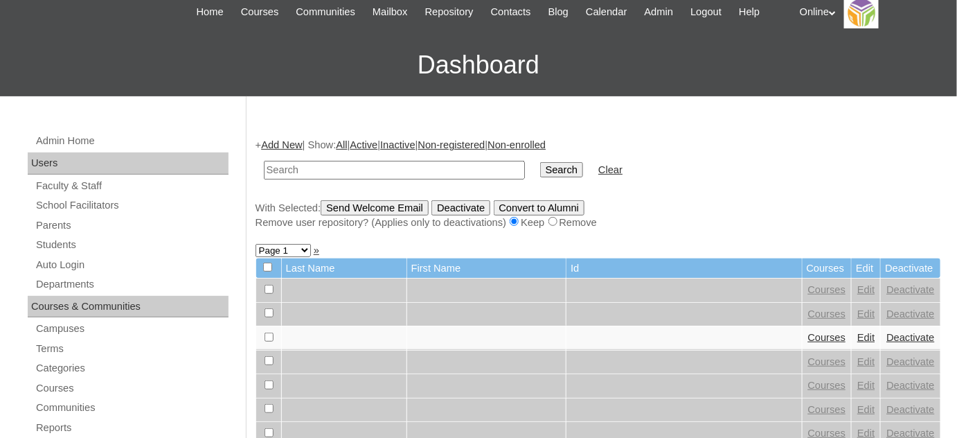
click at [286, 141] on link "Add New" at bounding box center [281, 144] width 41 height 11
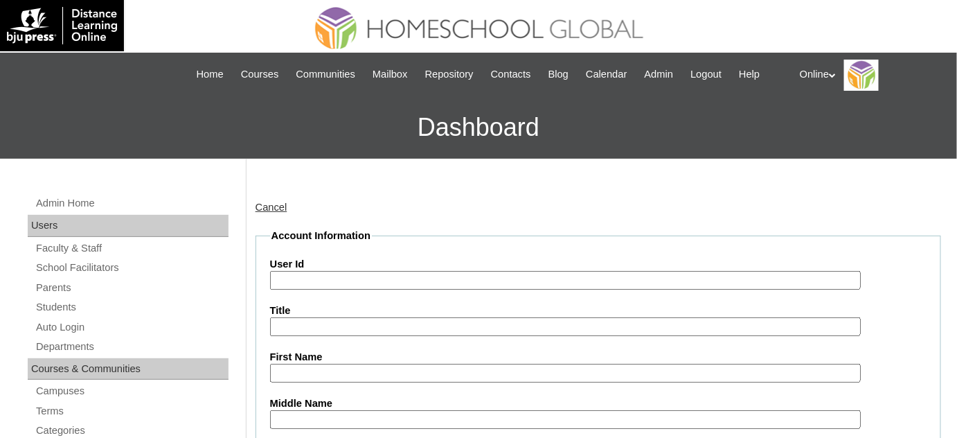
click at [410, 271] on input "User Id" at bounding box center [565, 280] width 591 height 19
paste input "HG209OACAD2025"
type input "HG209OACAD2025"
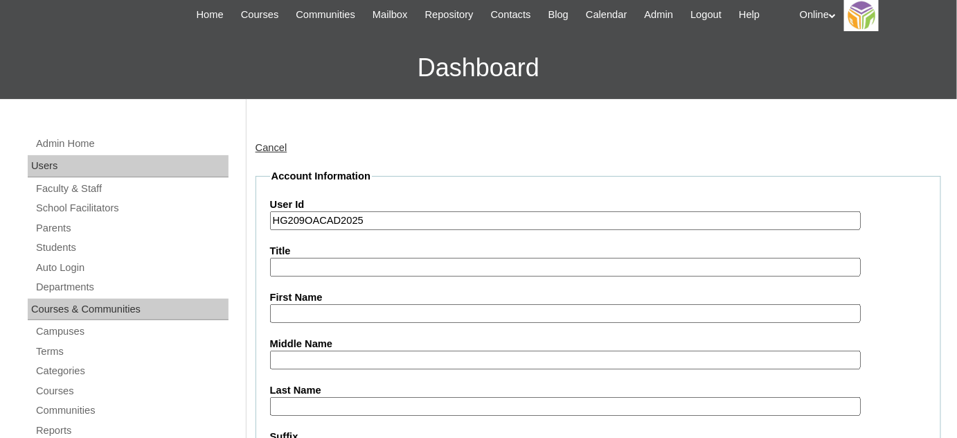
scroll to position [62, 0]
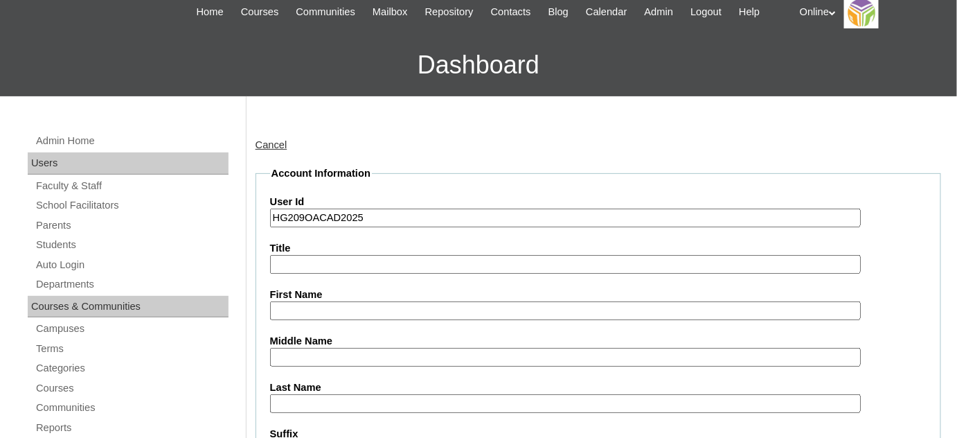
click at [352, 312] on input "First Name" at bounding box center [565, 310] width 591 height 19
paste input "Paola Ivanka Damoluan Guevara _230001581"
click at [456, 301] on input "Paola Ivanka Damoluan Guevara _230001581" at bounding box center [565, 310] width 591 height 19
click at [411, 313] on input "Paola Ivanka Damoluan Guevara" at bounding box center [565, 310] width 591 height 19
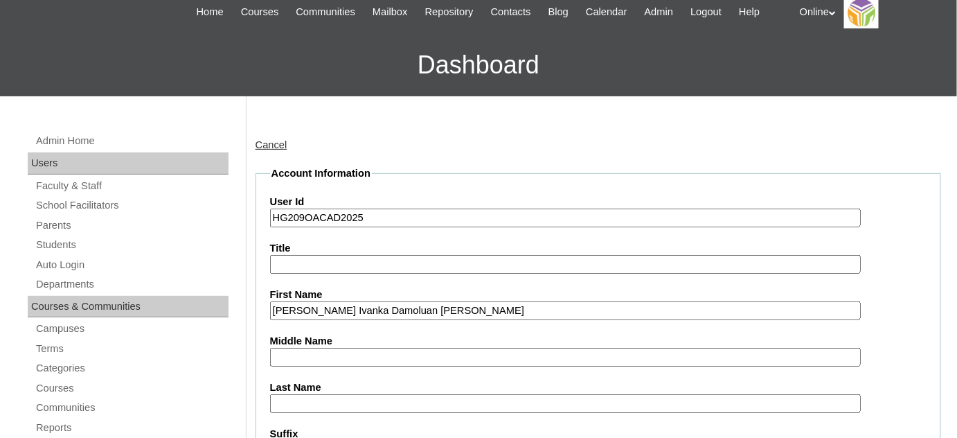
click at [411, 313] on input "Paola Ivanka Damoluan Guevara" at bounding box center [565, 310] width 591 height 19
type input "Paola Ivanka Damoluan"
click at [328, 404] on input "Last Name" at bounding box center [565, 403] width 591 height 19
paste input "Guevara"
type input "Guevara"
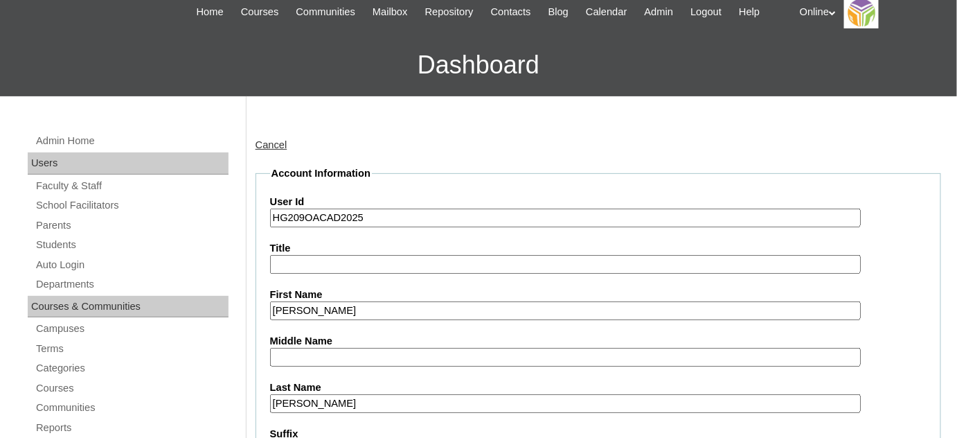
click at [359, 314] on input "Paola Ivanka Damoluan" at bounding box center [565, 310] width 591 height 19
type input "Paola Ivanka"
click at [328, 357] on input "Middle Name" at bounding box center [565, 357] width 591 height 19
paste input "Damoluan"
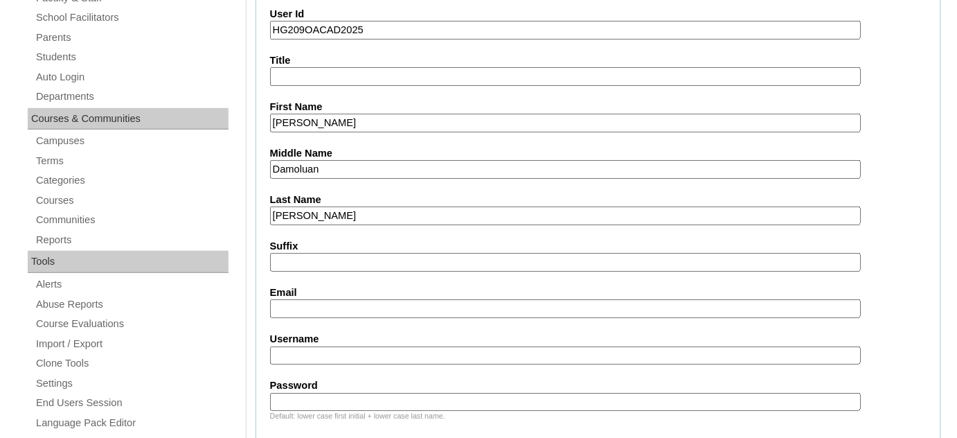
scroll to position [251, 0]
type input "Damoluan"
click at [296, 289] on label "Email" at bounding box center [598, 291] width 656 height 15
click at [296, 298] on input "Email" at bounding box center [565, 307] width 591 height 19
paste input "paoloadrianguevara@gmail.com"
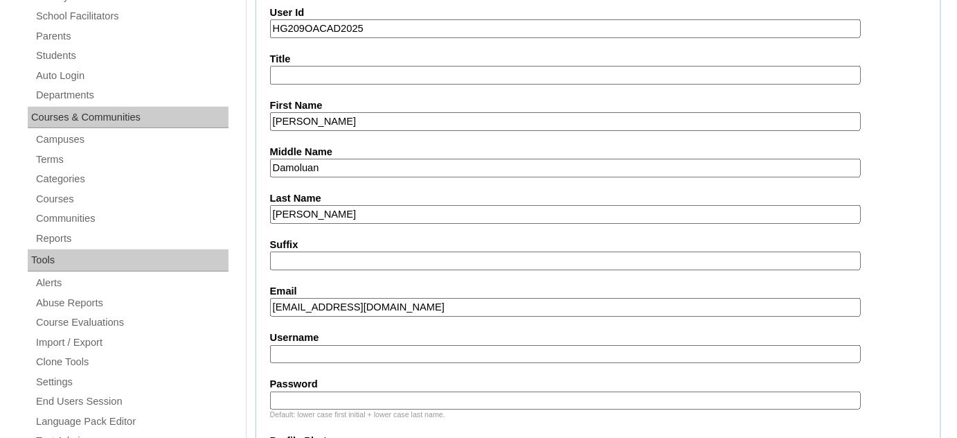
type input "paoloadrianguevara@gmail.com"
paste input "paola.guevara2025"
type input "paola.guevara2025"
paste input "pLvKg"
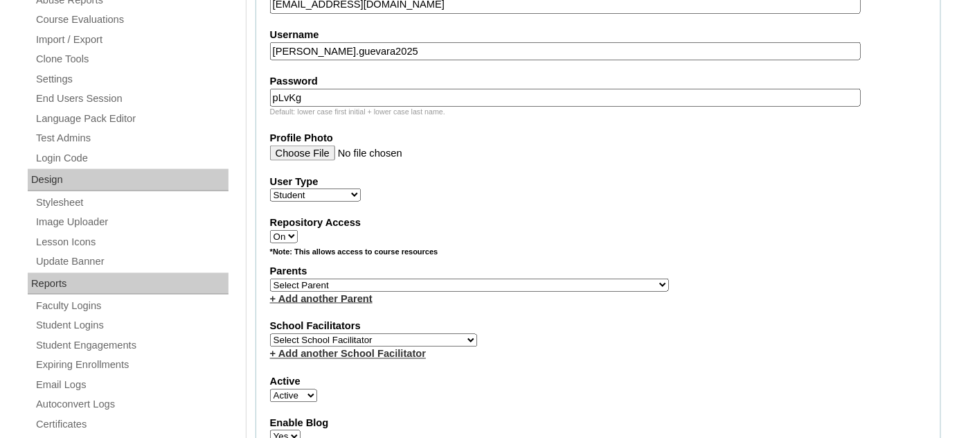
scroll to position [566, 0]
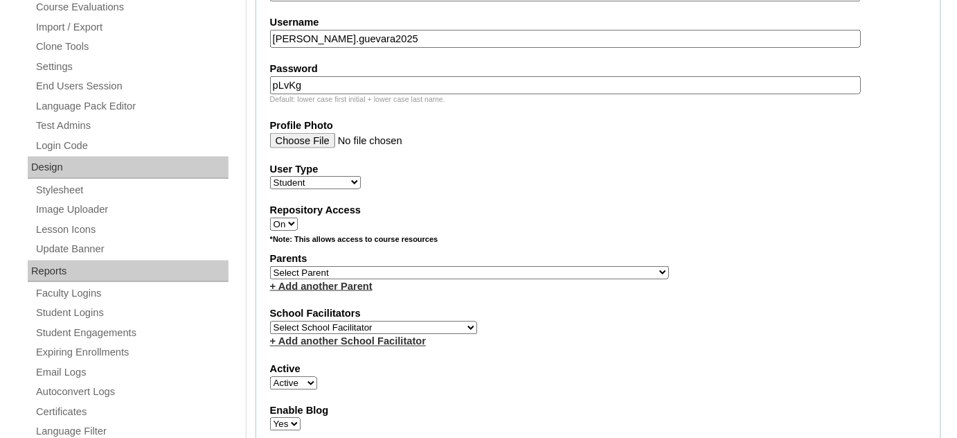
type input "pLvKg"
click at [397, 266] on select "Select Parent , , , , , , , , , , , , , , , , , , , , , , , , , , , , , , , , ,…" at bounding box center [469, 272] width 399 height 13
select select "39281"
click at [270, 266] on select "Select Parent , , , , , , , , , , , , , , , , , , , , , , , , , , , , , , , , ,…" at bounding box center [469, 272] width 399 height 13
click at [398, 321] on select "Select School Facilitator Norman Añain Ruffa Abadijas Mary Abella Gloryfe Abion…" at bounding box center [373, 327] width 207 height 13
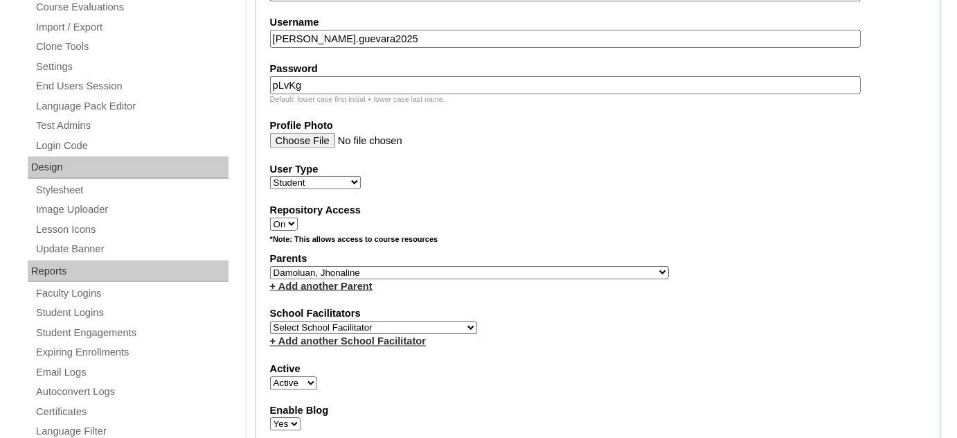
select select "29277"
click at [270, 321] on select "Select School Facilitator Norman Añain Ruffa Abadijas Mary Abella Gloryfe Abion…" at bounding box center [373, 327] width 207 height 13
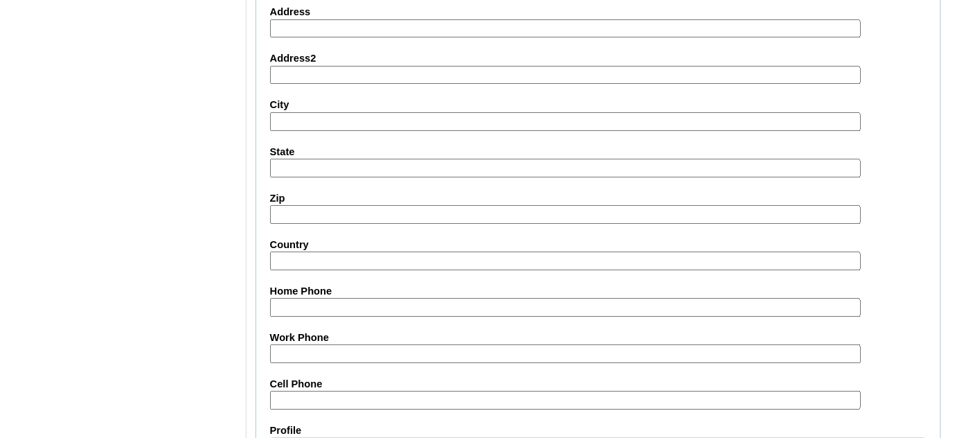
scroll to position [1648, 0]
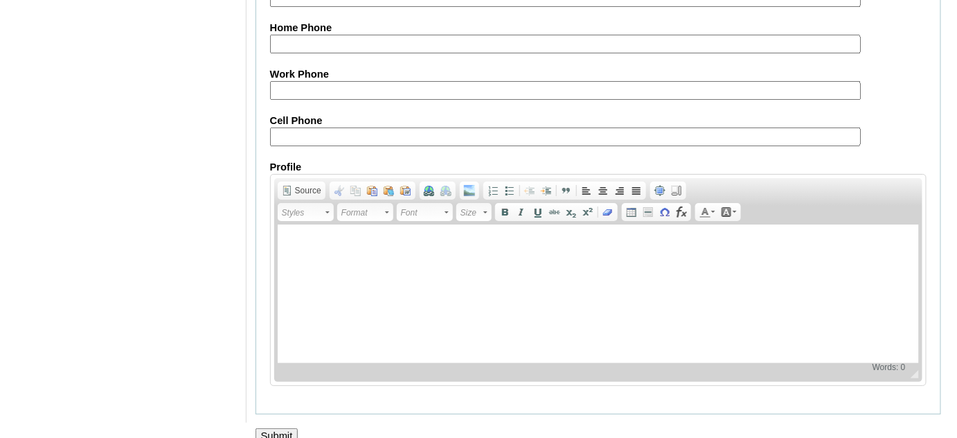
click at [267, 428] on input "Submit" at bounding box center [276, 435] width 43 height 15
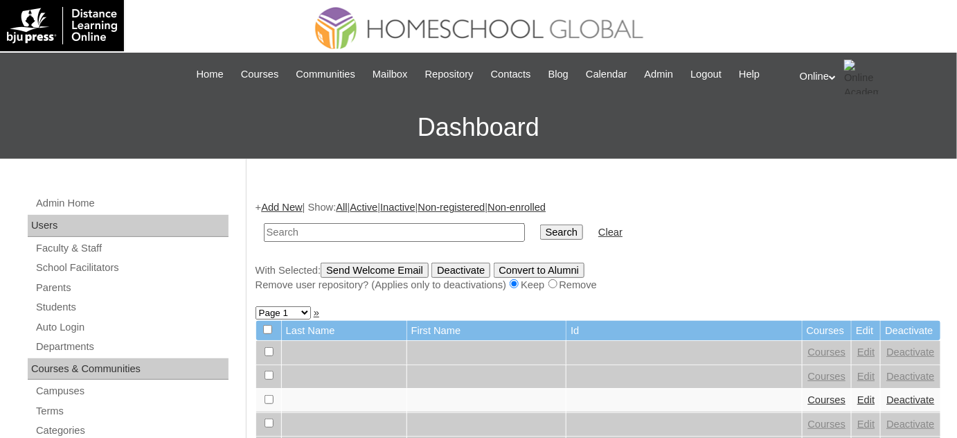
click at [330, 233] on input "text" at bounding box center [394, 232] width 261 height 19
type input "israel"
click at [540, 224] on input "Search" at bounding box center [561, 231] width 43 height 15
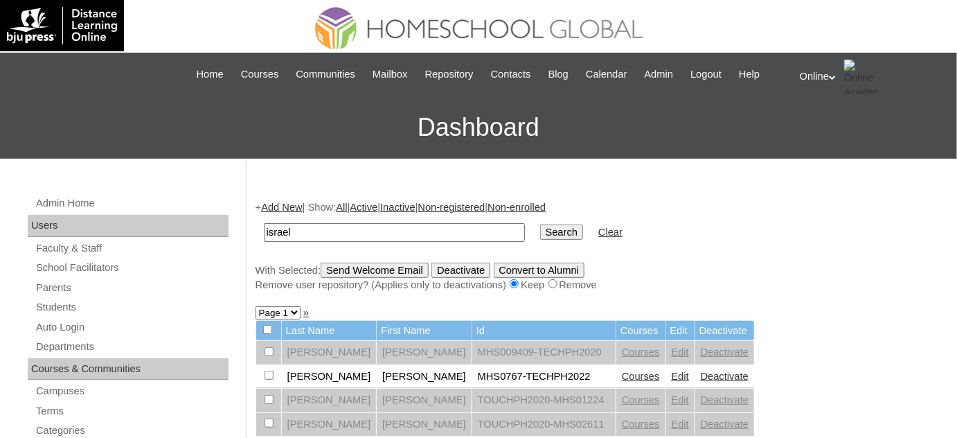
click at [435, 236] on input "israel" at bounding box center [394, 232] width 261 height 19
type input "[PERSON_NAME]"
click at [540, 224] on input "Search" at bounding box center [561, 231] width 43 height 15
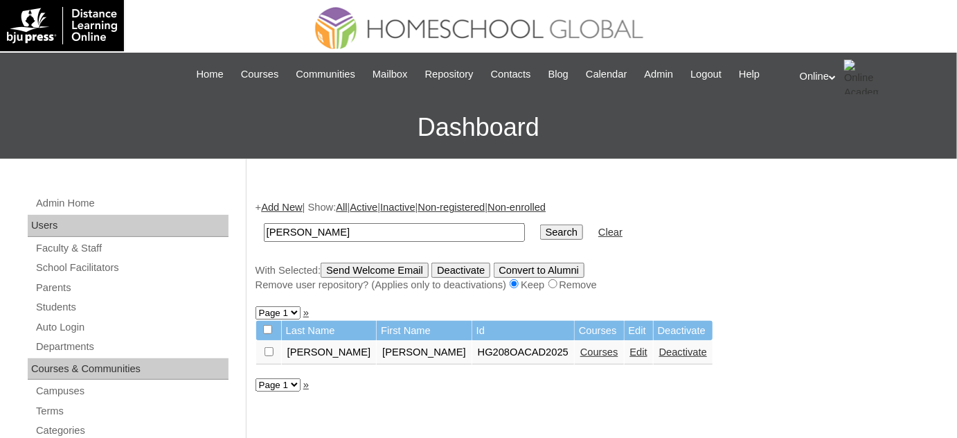
click at [580, 352] on link "Courses" at bounding box center [599, 351] width 38 height 11
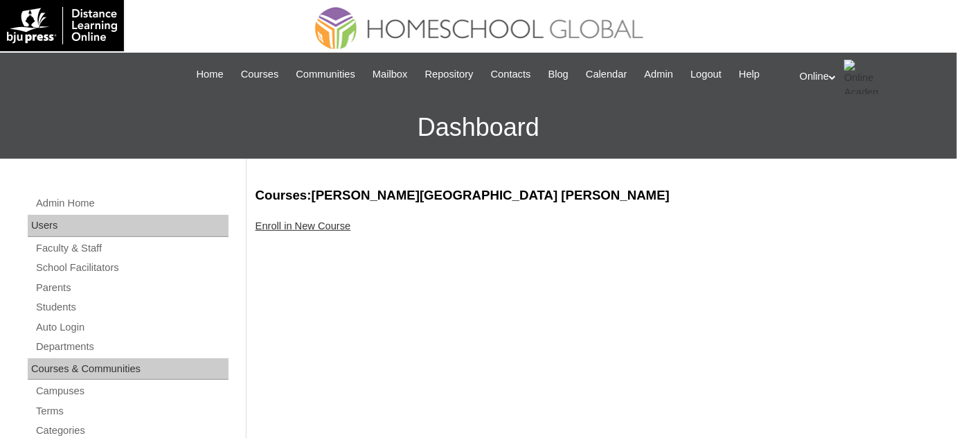
click at [335, 224] on link "Enroll in New Course" at bounding box center [303, 225] width 96 height 11
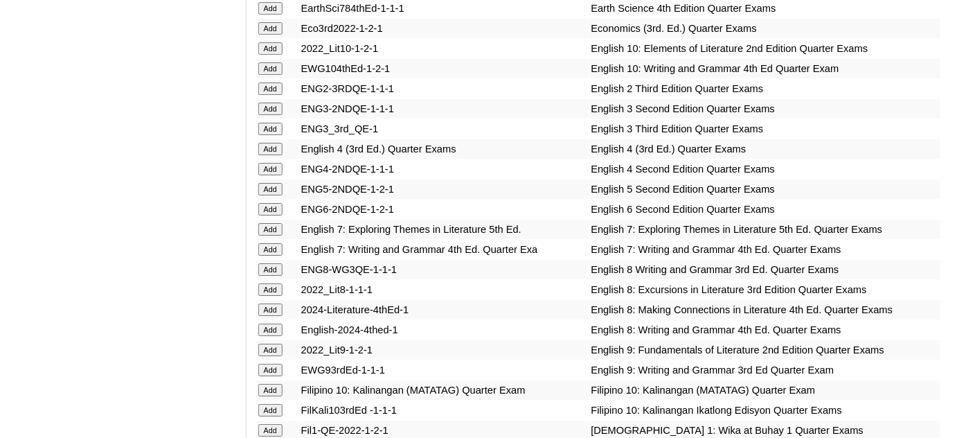
scroll to position [1510, 0]
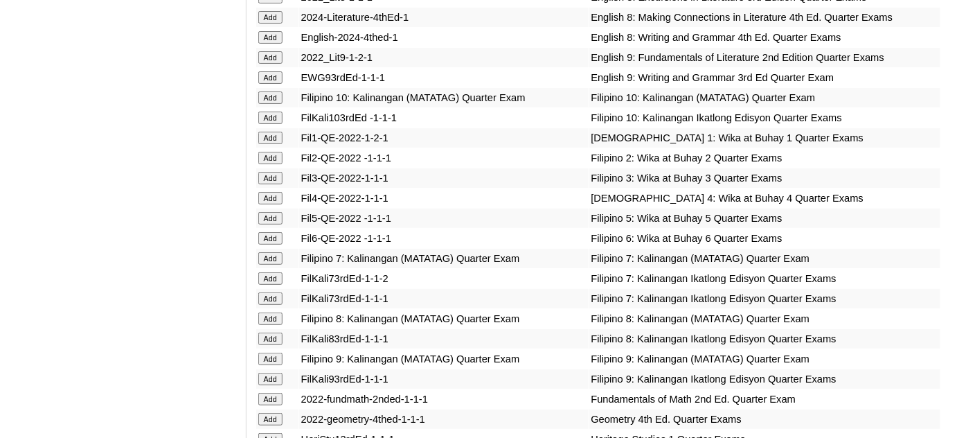
scroll to position [1825, 0]
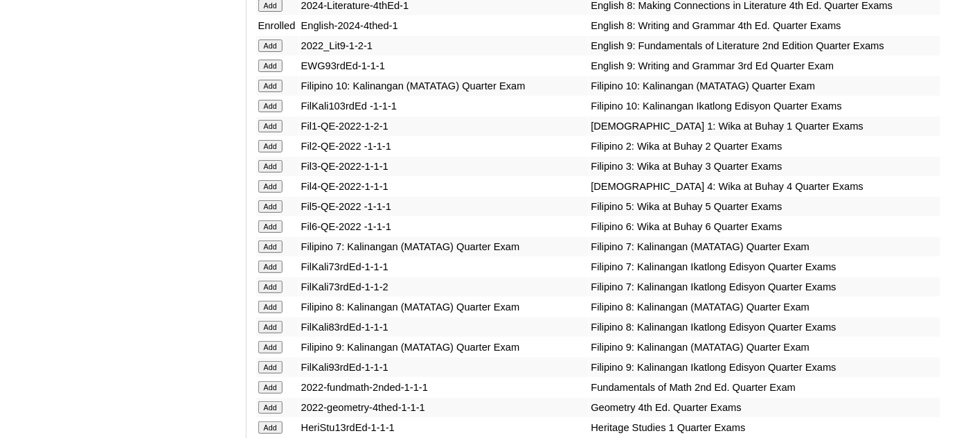
scroll to position [1825, 0]
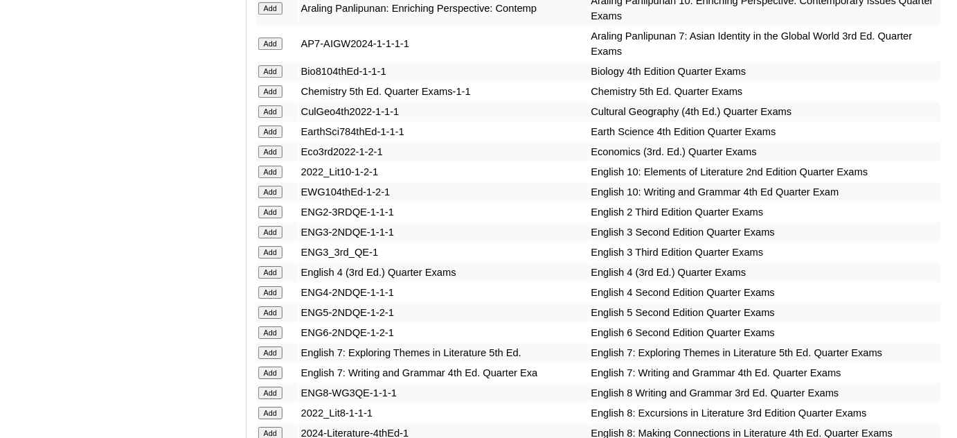
scroll to position [1384, 0]
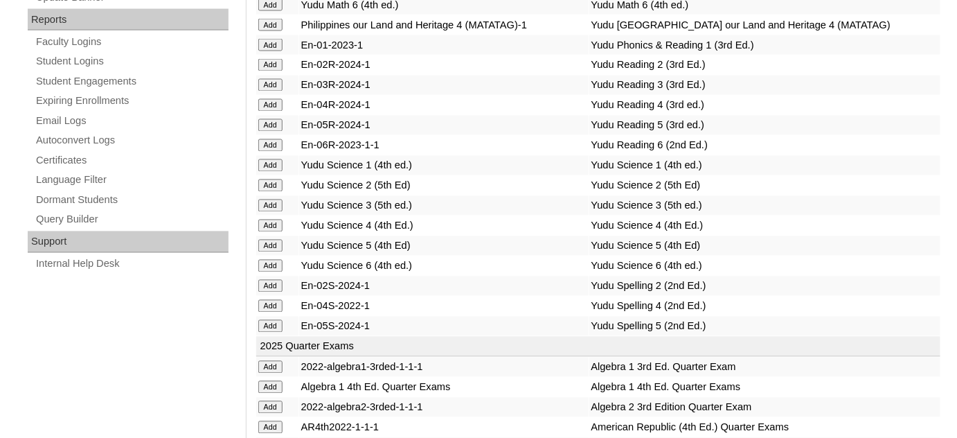
scroll to position [1133, 0]
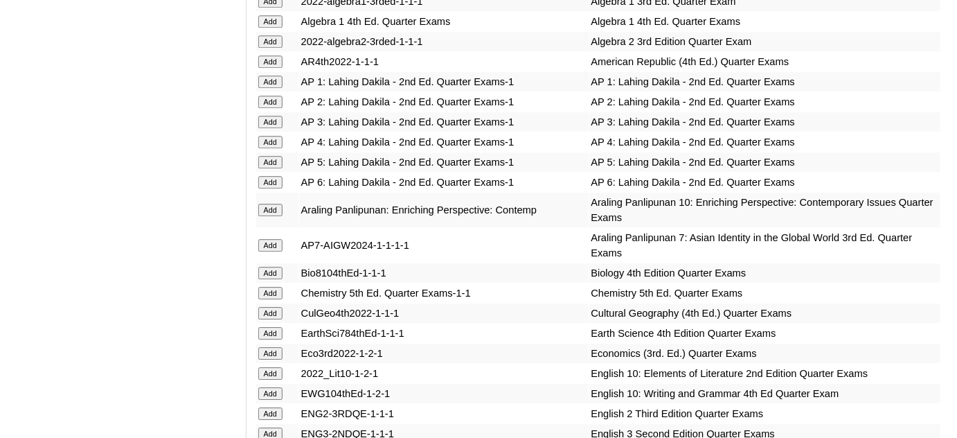
scroll to position [1573, 0]
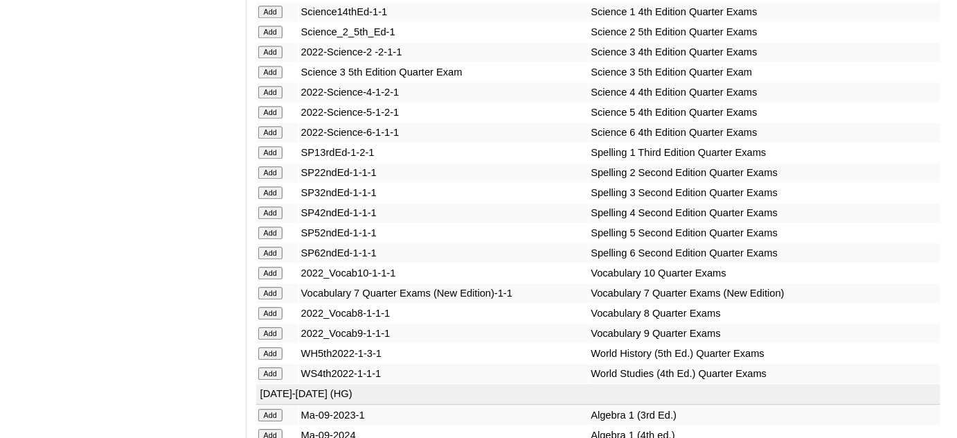
scroll to position [3020, 0]
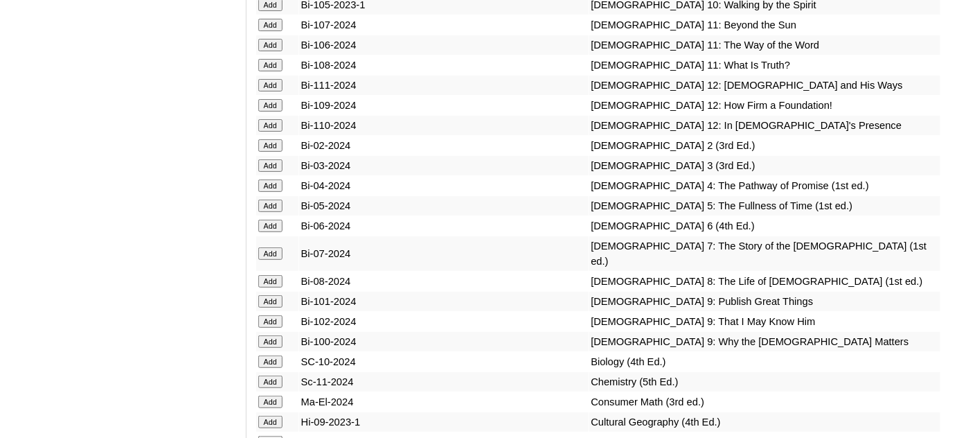
scroll to position [3585, 0]
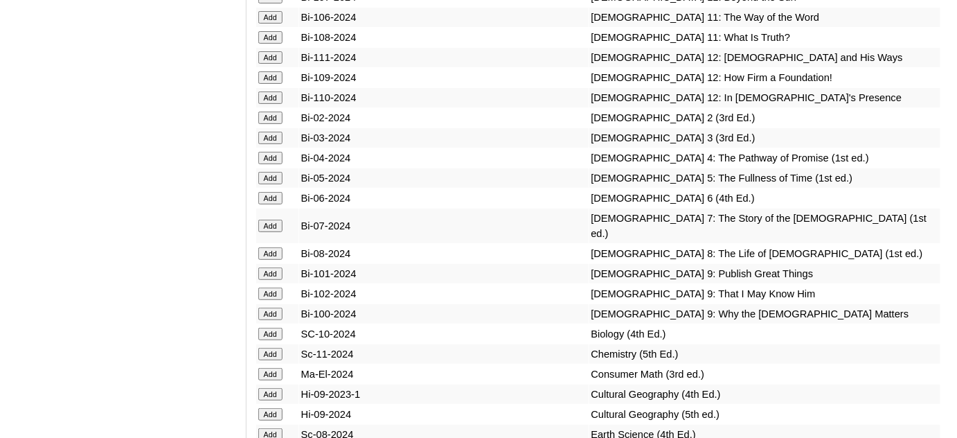
scroll to position [3587, 0]
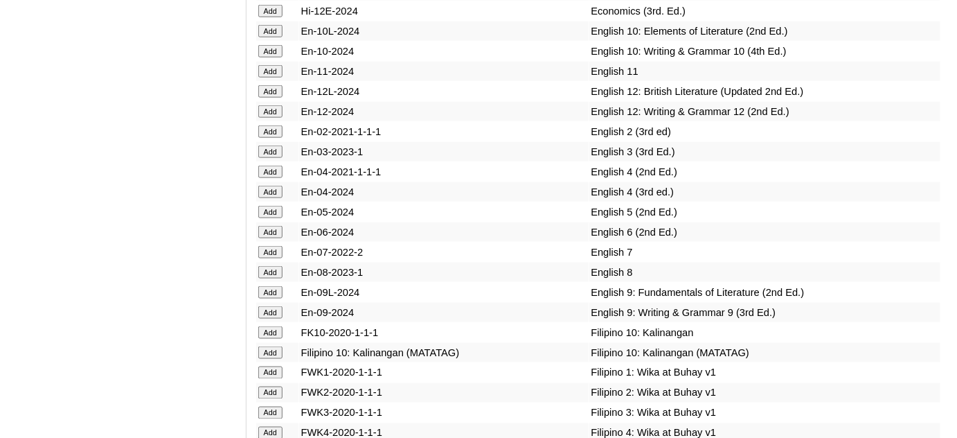
scroll to position [4028, 0]
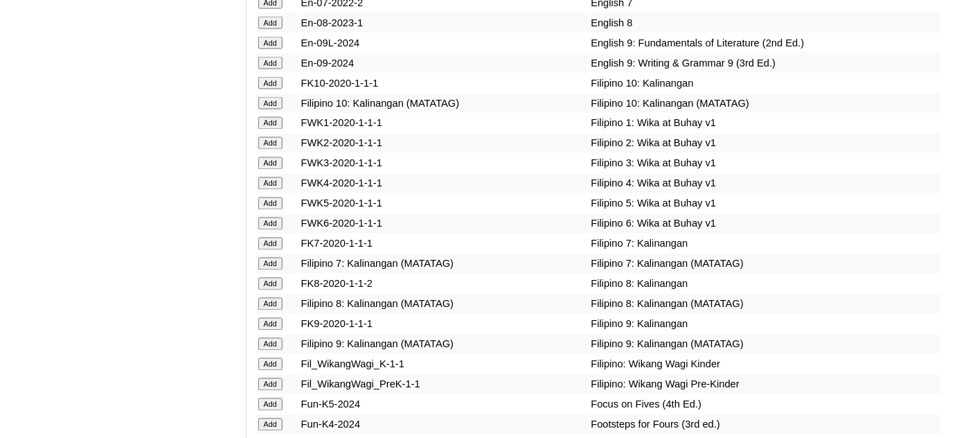
scroll to position [4279, 0]
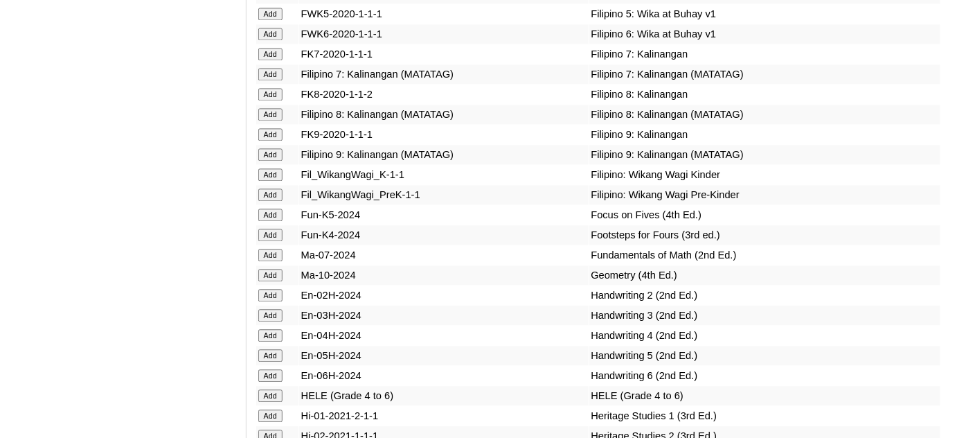
scroll to position [4468, 0]
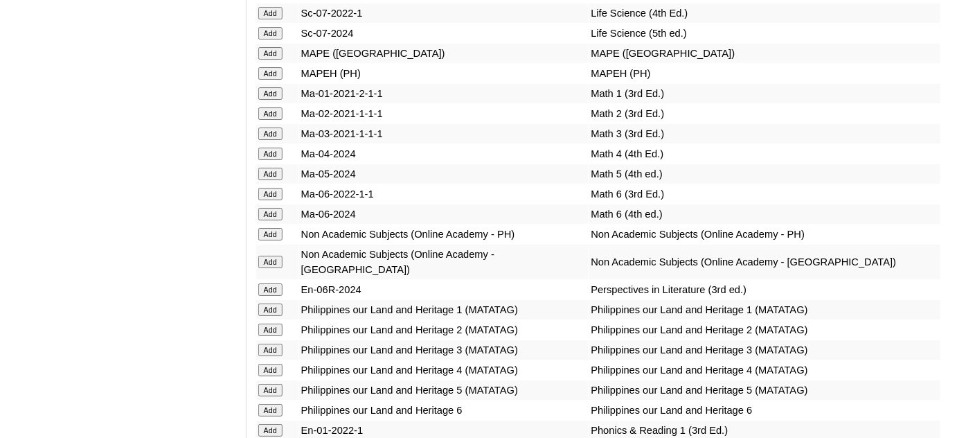
scroll to position [5097, 0]
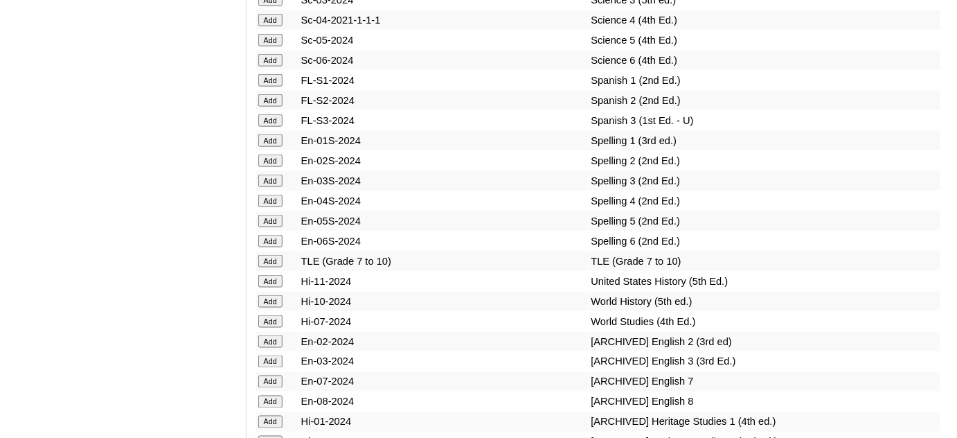
scroll to position [5790, 0]
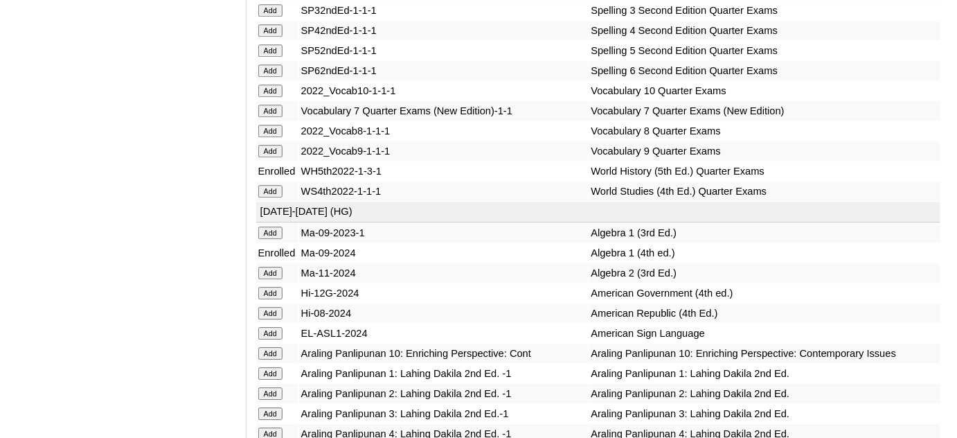
scroll to position [5835, 0]
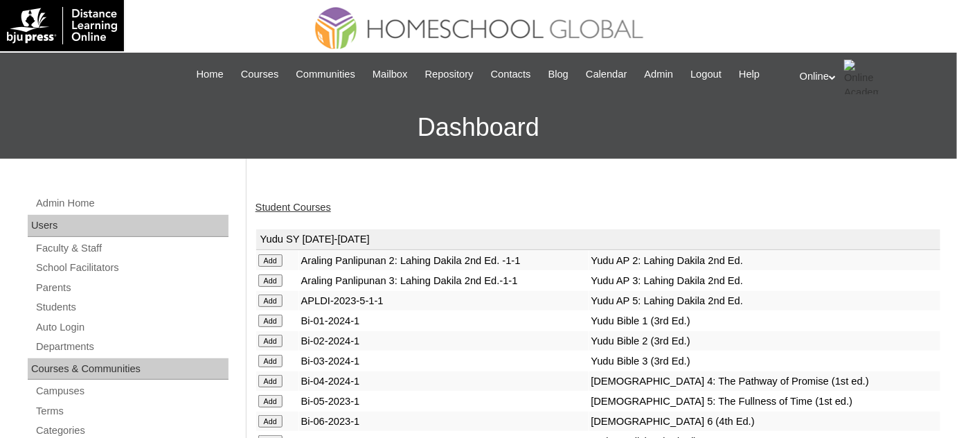
click at [276, 204] on link "Student Courses" at bounding box center [292, 206] width 75 height 11
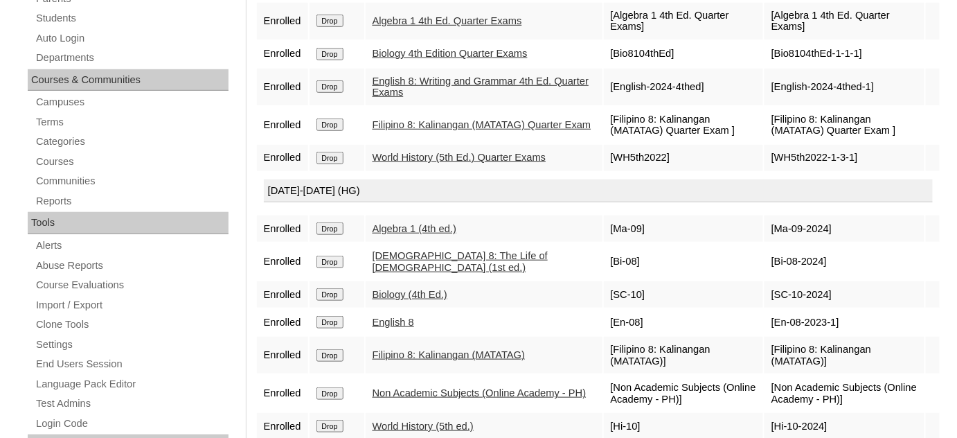
scroll to position [188, 0]
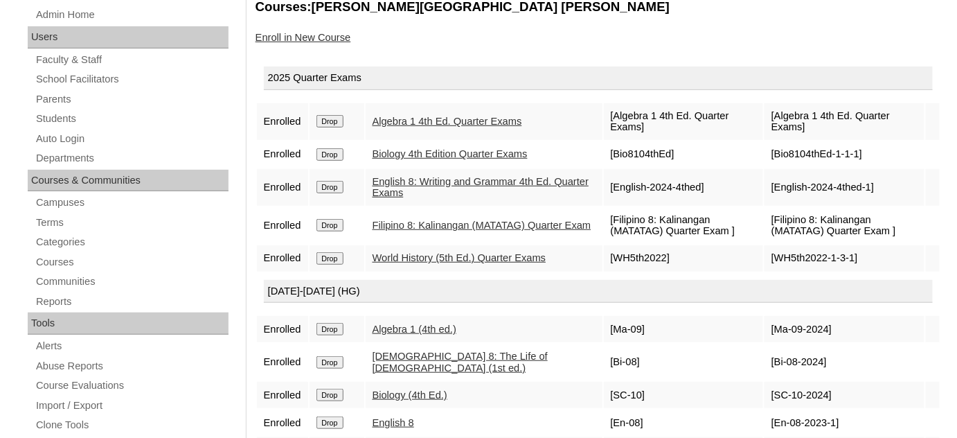
click at [322, 36] on link "Enroll in New Course" at bounding box center [303, 37] width 96 height 11
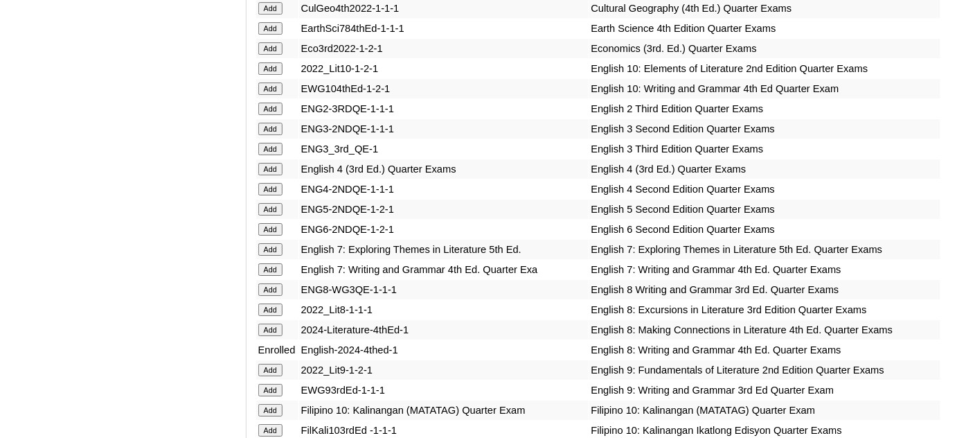
scroll to position [1510, 0]
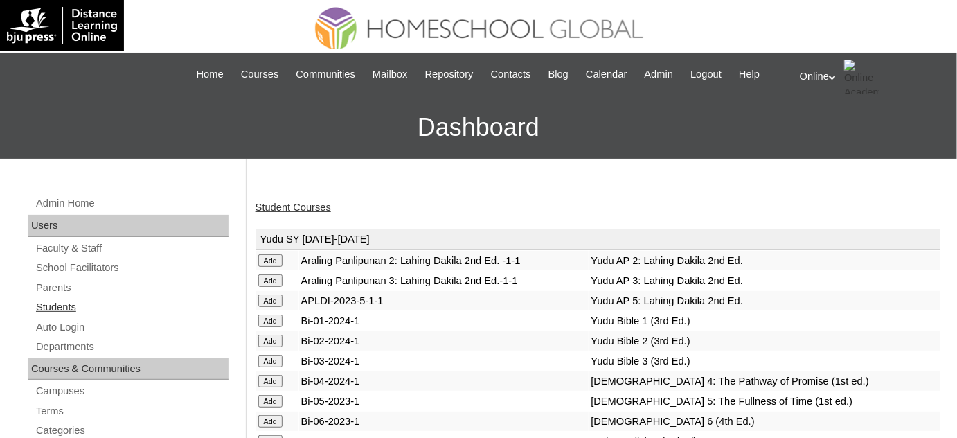
click at [114, 307] on link "Students" at bounding box center [132, 306] width 194 height 17
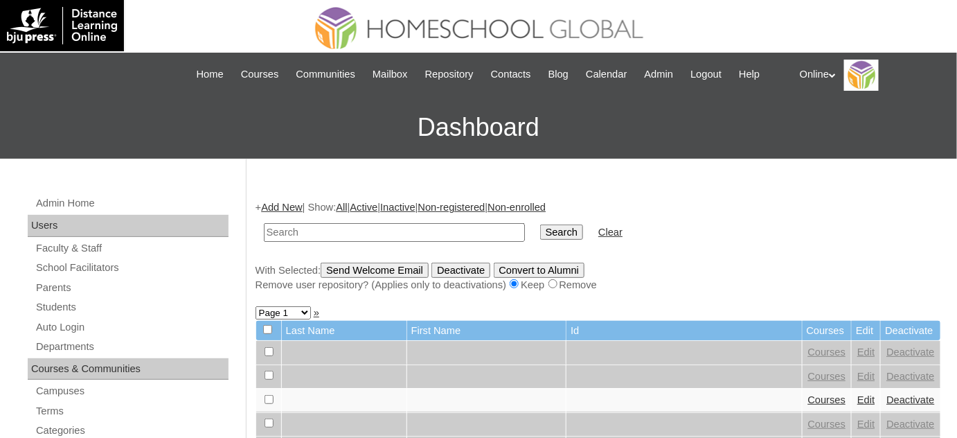
click at [363, 240] on td at bounding box center [394, 232] width 275 height 33
click at [361, 235] on input "text" at bounding box center [394, 232] width 261 height 19
type input "taylen"
click at [540, 224] on input "Search" at bounding box center [561, 231] width 43 height 15
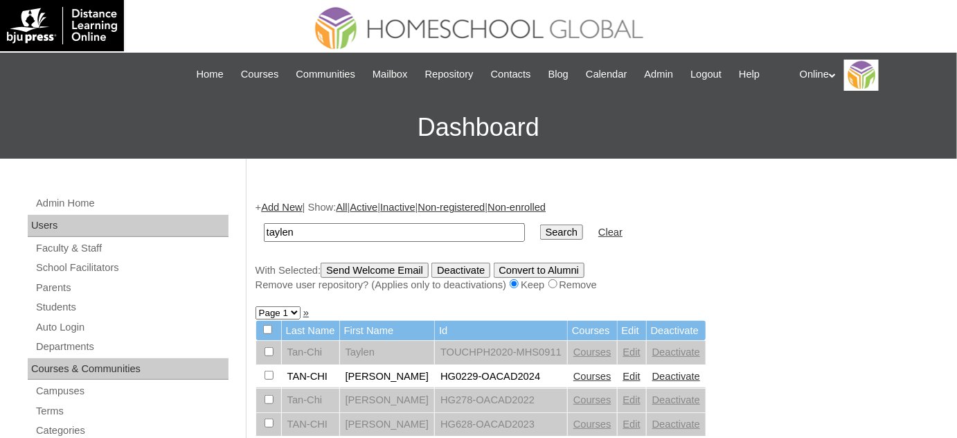
click at [652, 375] on link "Deactivate" at bounding box center [676, 375] width 48 height 11
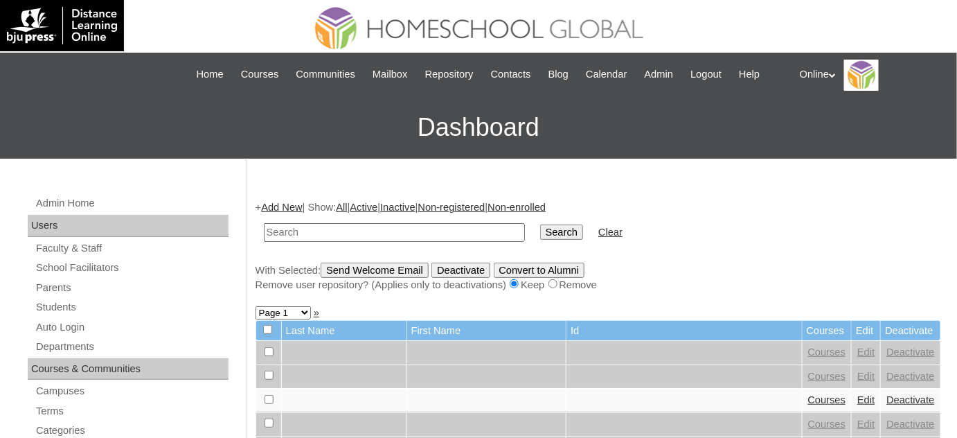
click at [369, 239] on td at bounding box center [394, 232] width 275 height 33
click at [366, 235] on input "text" at bounding box center [394, 232] width 261 height 19
type input "t"
click at [287, 208] on link "Add New" at bounding box center [281, 206] width 41 height 11
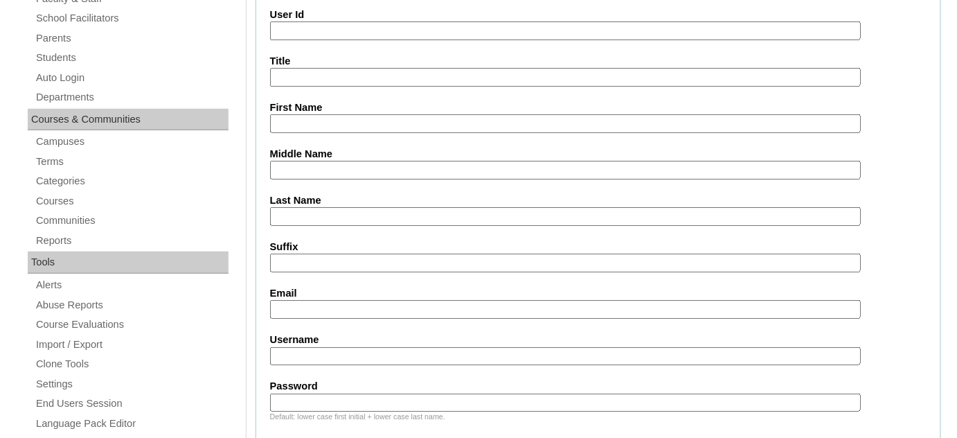
scroll to position [314, 0]
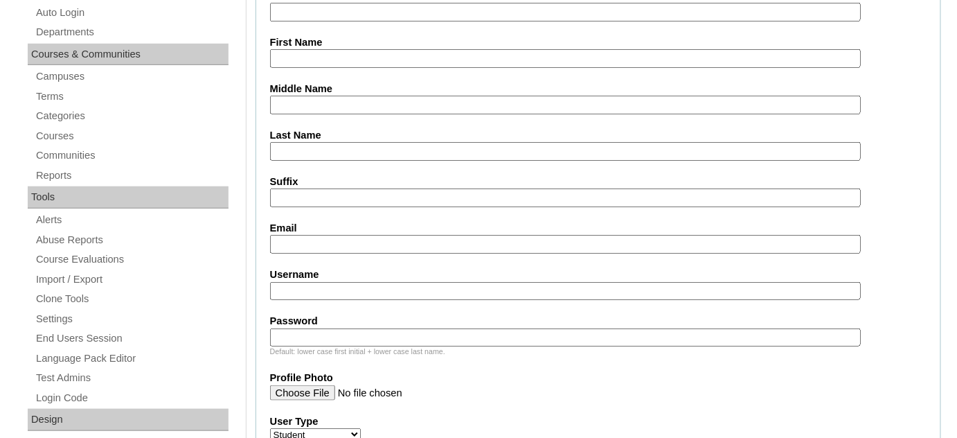
click at [307, 235] on input "Email" at bounding box center [565, 244] width 591 height 19
paste input "peterjr@gmail.com"
type input "peterjr@gmail.com"
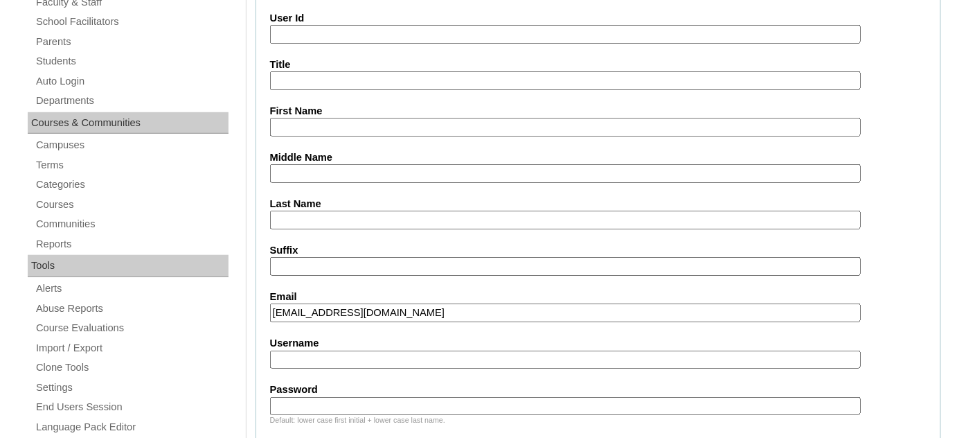
scroll to position [62, 0]
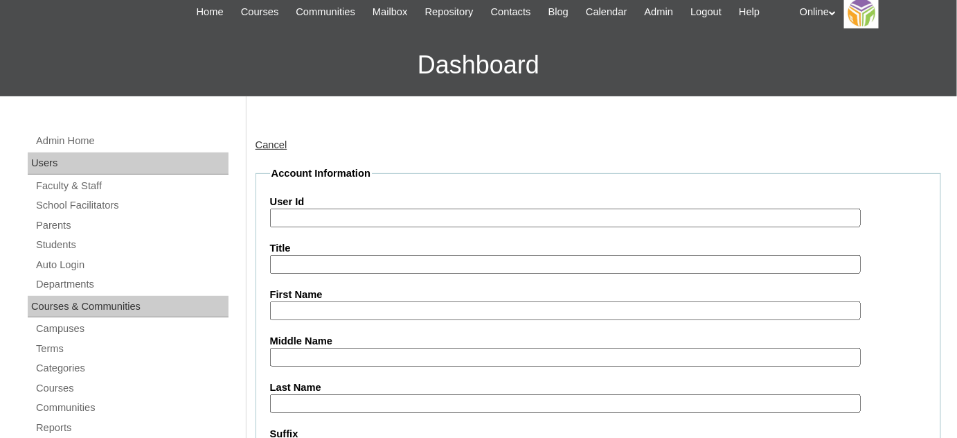
click at [444, 219] on input "User Id" at bounding box center [565, 217] width 591 height 19
click at [276, 304] on input "First Name" at bounding box center [565, 310] width 591 height 19
paste input "Taylen Joy Colbern TAN-CHI _190000682"
click at [450, 301] on input "Taylen Joy Colbern TAN-CHI _190000682" at bounding box center [565, 310] width 591 height 19
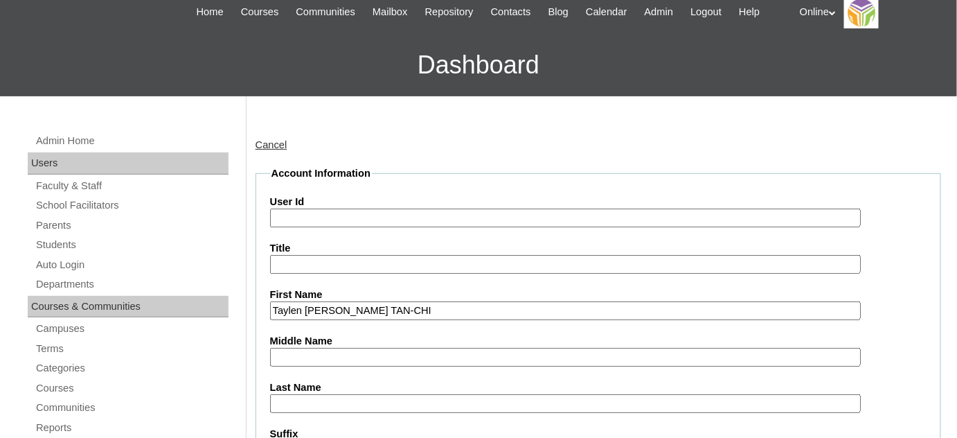
drag, startPoint x: 410, startPoint y: 307, endPoint x: 370, endPoint y: 306, distance: 39.5
click at [370, 306] on input "Taylen Joy Colbern TAN-CHI" at bounding box center [565, 310] width 591 height 19
type input "Taylen Joy Colbern"
click at [332, 394] on input "Last Name" at bounding box center [565, 403] width 591 height 19
paste input "TAN-CHI"
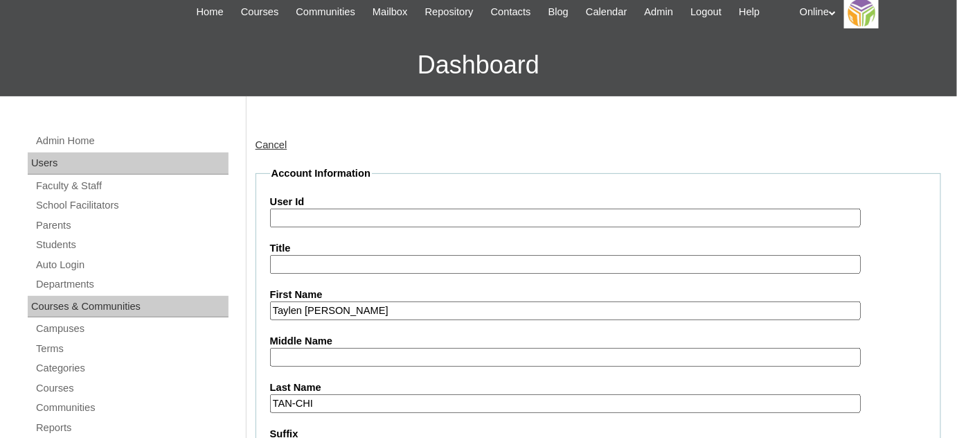
type input "TAN-CHI"
click at [354, 206] on label "User Id" at bounding box center [598, 202] width 656 height 15
click at [354, 208] on input "User Id" at bounding box center [565, 217] width 591 height 19
paste input "HG211OACAD2025"
type input "HG211OACAD2025"
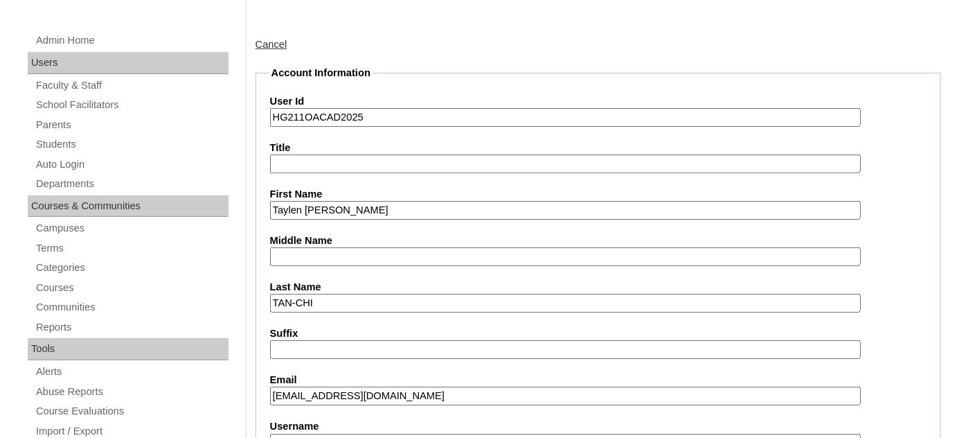
scroll to position [251, 0]
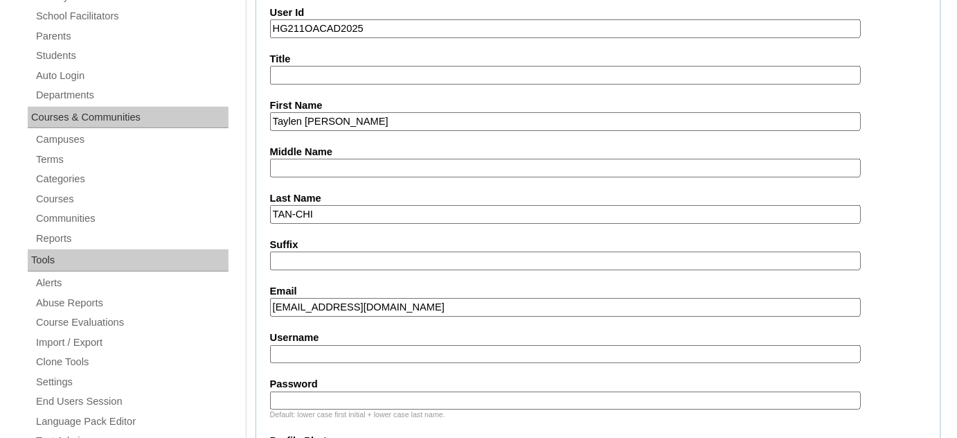
click at [310, 345] on input "Username" at bounding box center [565, 354] width 591 height 19
paste input "taylen.tanchi2025"
type input "taylen.tanchi2025"
paste input "yNcbL"
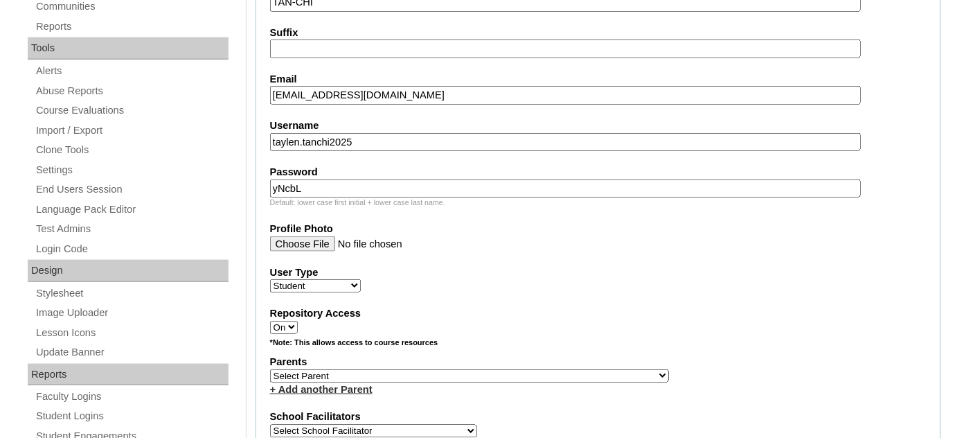
scroll to position [503, 0]
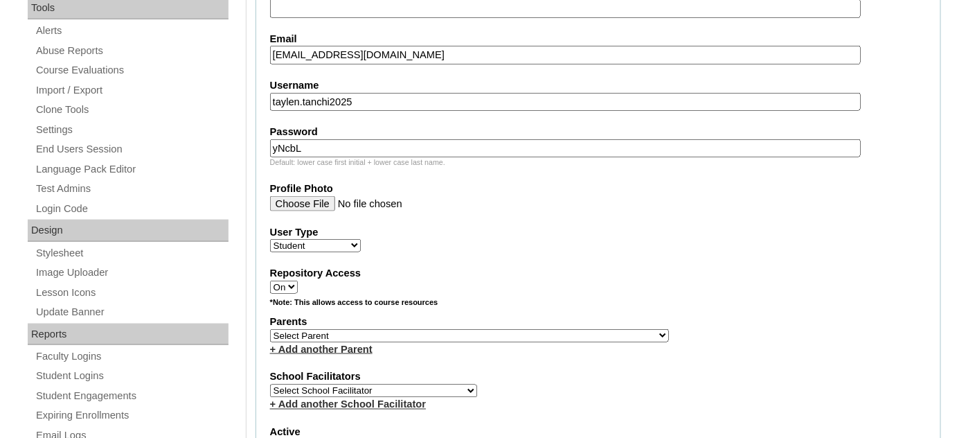
type input "yNcbL"
click at [331, 329] on select "Select Parent , , , , , , , , , , , , , , , , , , , , , , , , , , , , , , , , ,…" at bounding box center [469, 335] width 399 height 13
select select "40904"
click at [270, 329] on select "Select Parent , , , , , , , , , , , , , , , , , , , , , , , , , , , , , , , , ,…" at bounding box center [469, 335] width 399 height 13
click at [401, 384] on select "Select School Facilitator Norman Añain Ruffa Abadijas Mary Abella Gloryfe Abion…" at bounding box center [373, 390] width 207 height 13
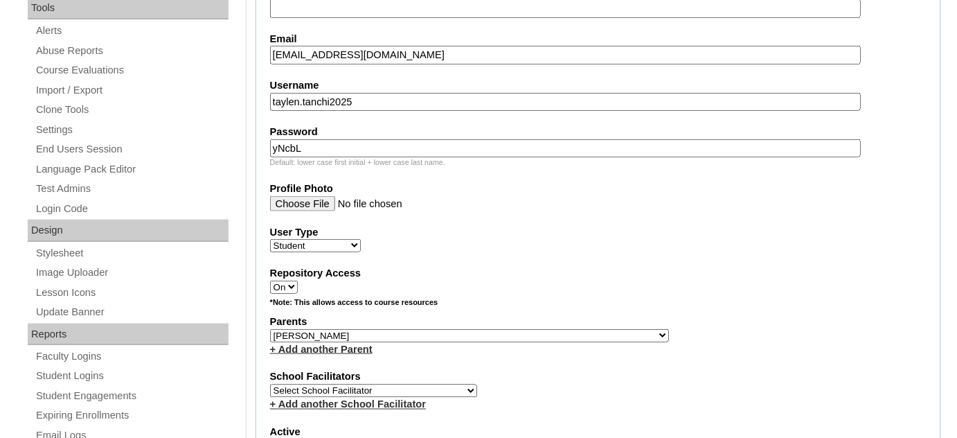
select select "29277"
click at [270, 384] on select "Select School Facilitator Norman Añain Ruffa Abadijas Mary Abella Gloryfe Abion…" at bounding box center [373, 390] width 207 height 13
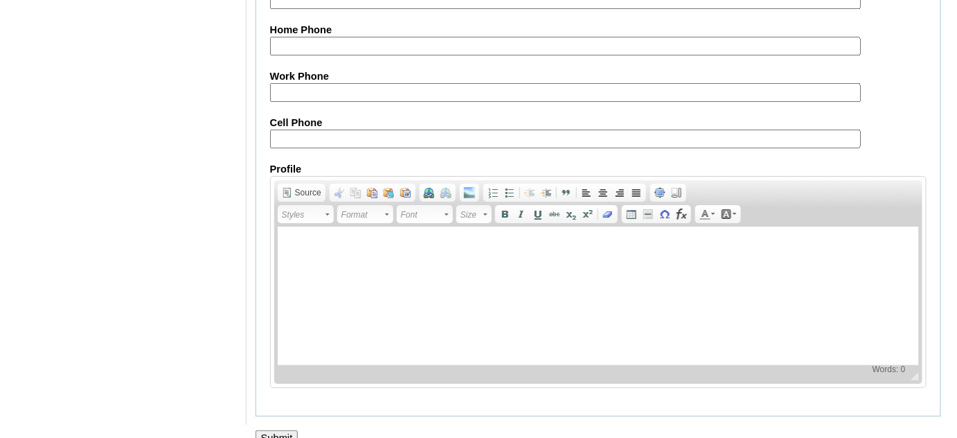
scroll to position [1648, 0]
click at [287, 428] on input "Submit" at bounding box center [276, 435] width 43 height 15
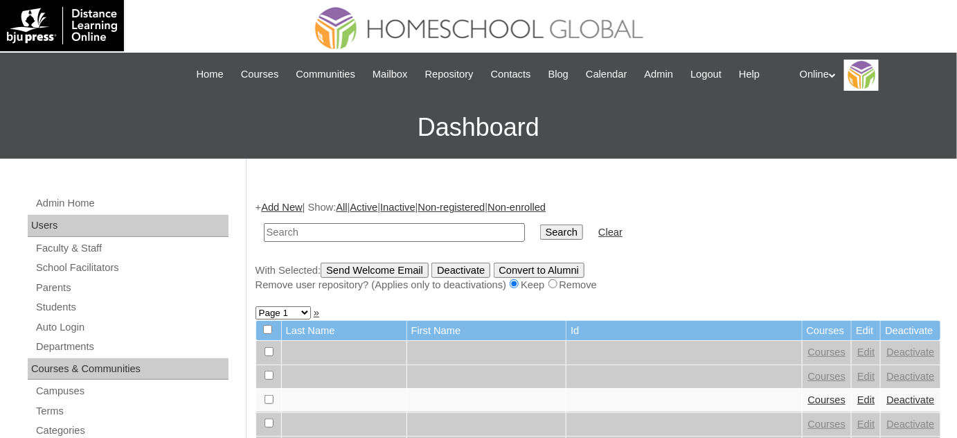
click at [400, 231] on input "text" at bounding box center [394, 232] width 261 height 19
type input "taylen"
click at [540, 224] on input "Search" at bounding box center [561, 231] width 43 height 15
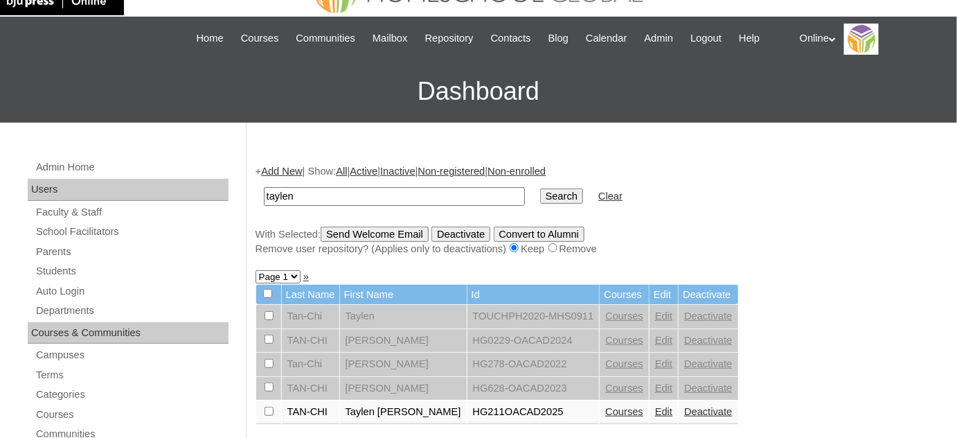
scroll to position [125, 0]
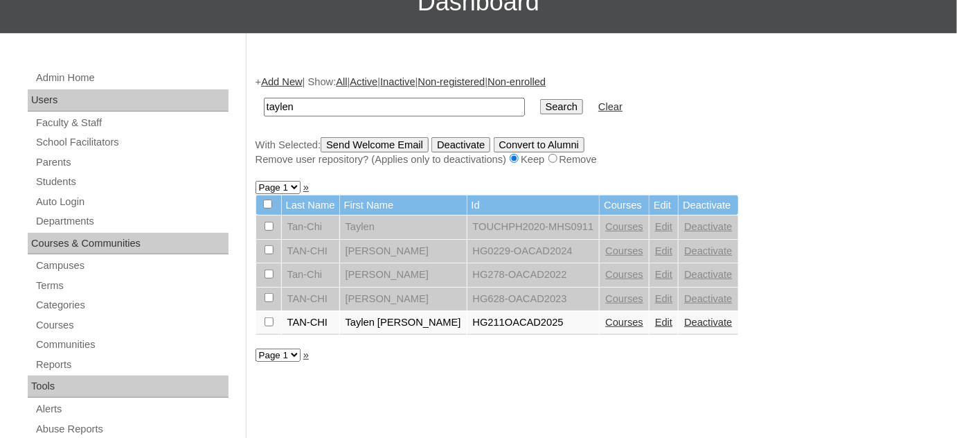
click at [609, 320] on link "Courses" at bounding box center [624, 321] width 38 height 11
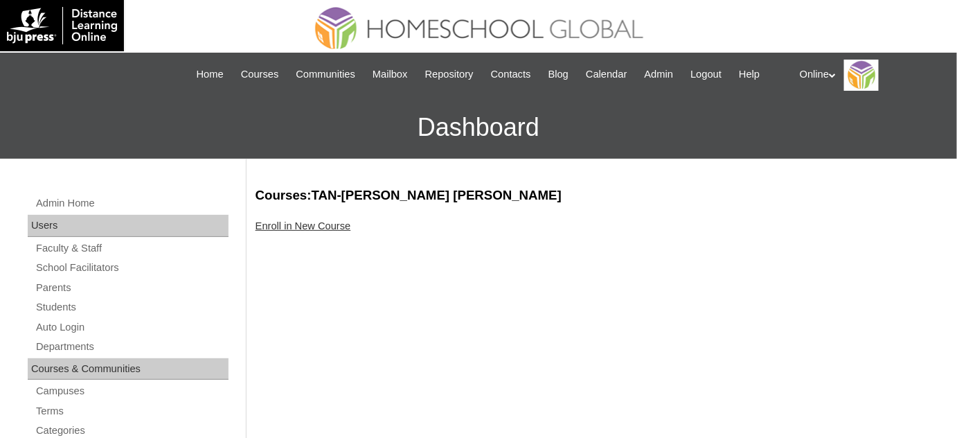
click at [342, 224] on link "Enroll in New Course" at bounding box center [303, 225] width 96 height 11
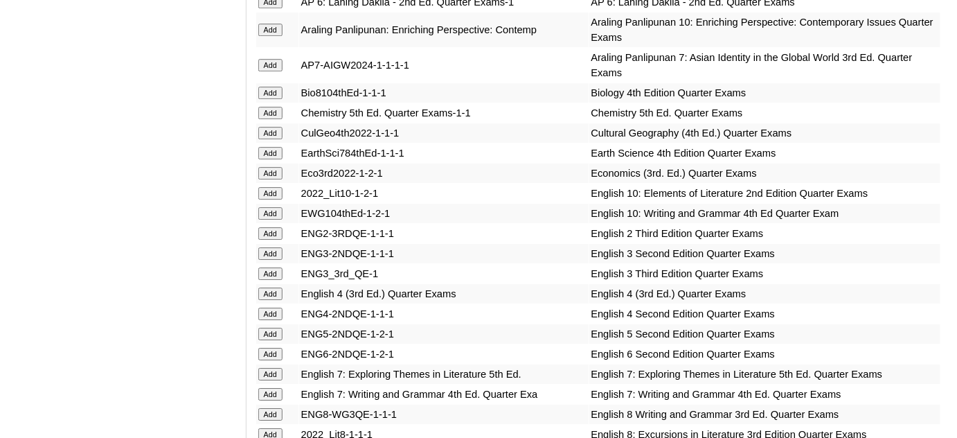
scroll to position [1385, 0]
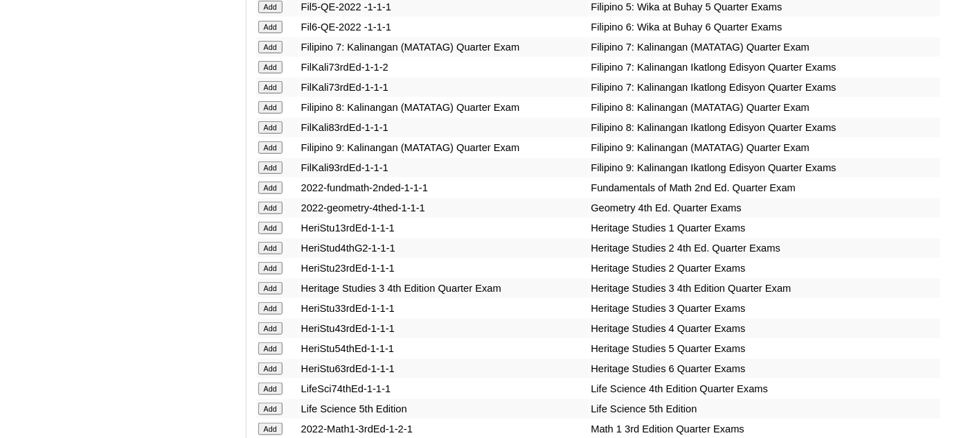
scroll to position [2014, 0]
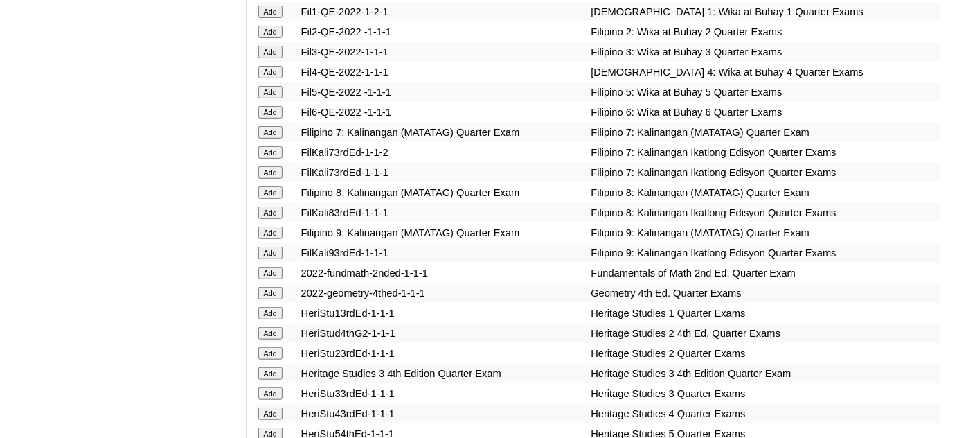
scroll to position [1951, 0]
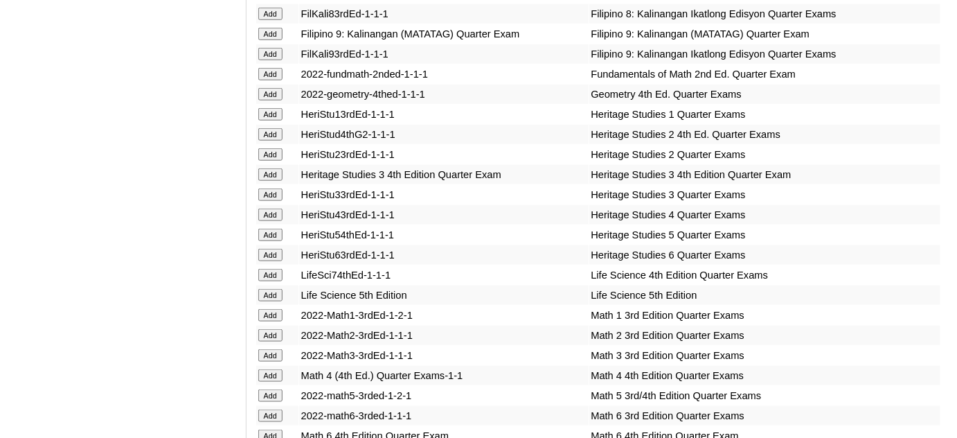
scroll to position [2139, 0]
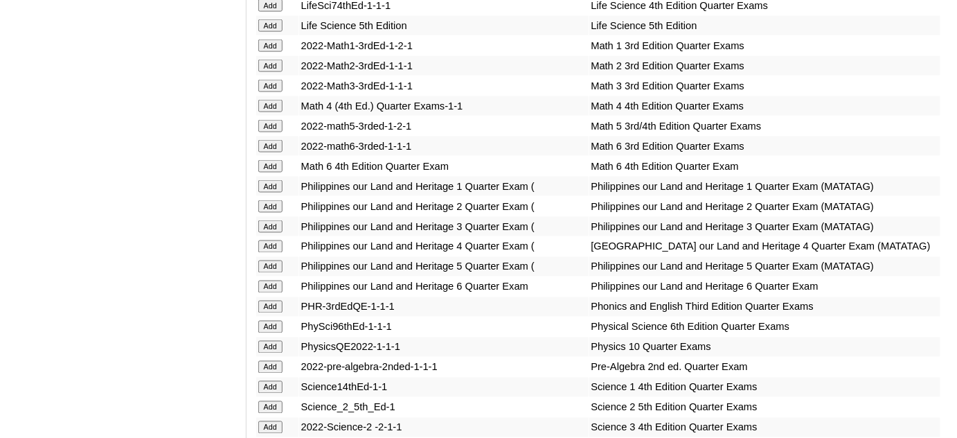
scroll to position [2391, 0]
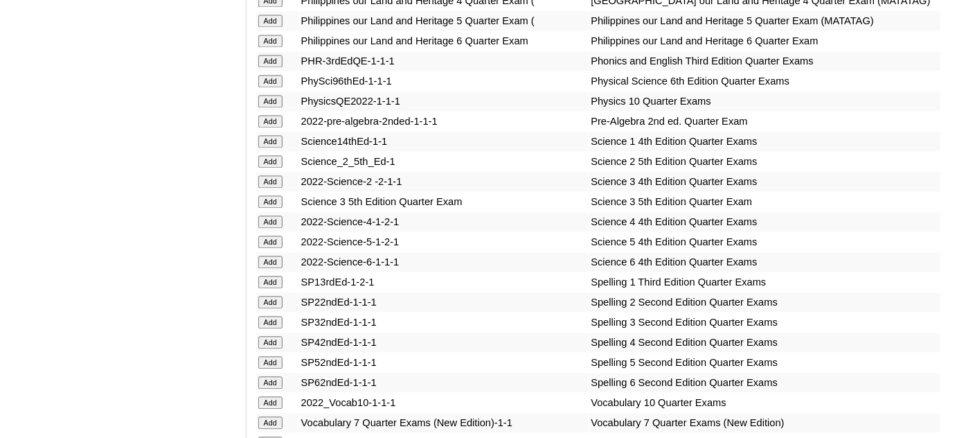
scroll to position [2643, 0]
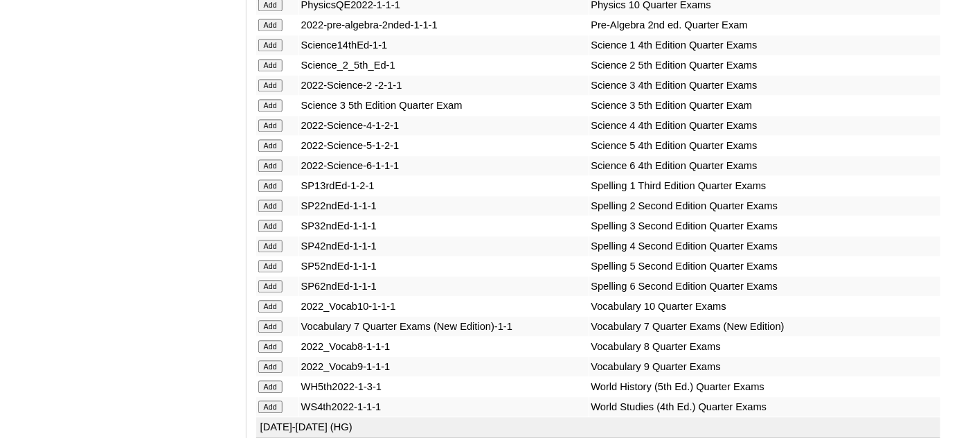
scroll to position [2769, 0]
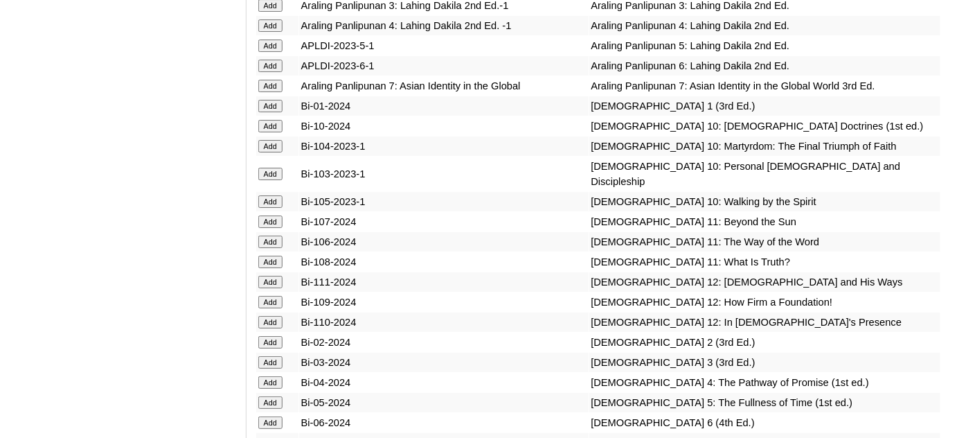
scroll to position [3396, 0]
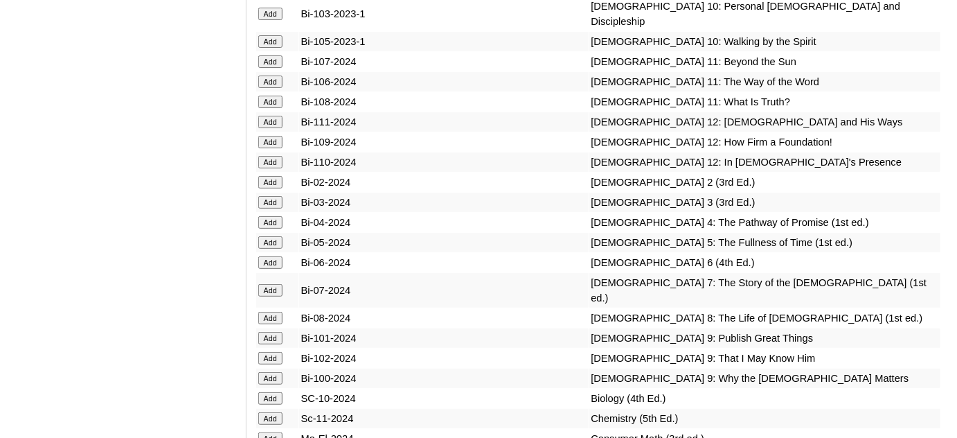
scroll to position [3524, 0]
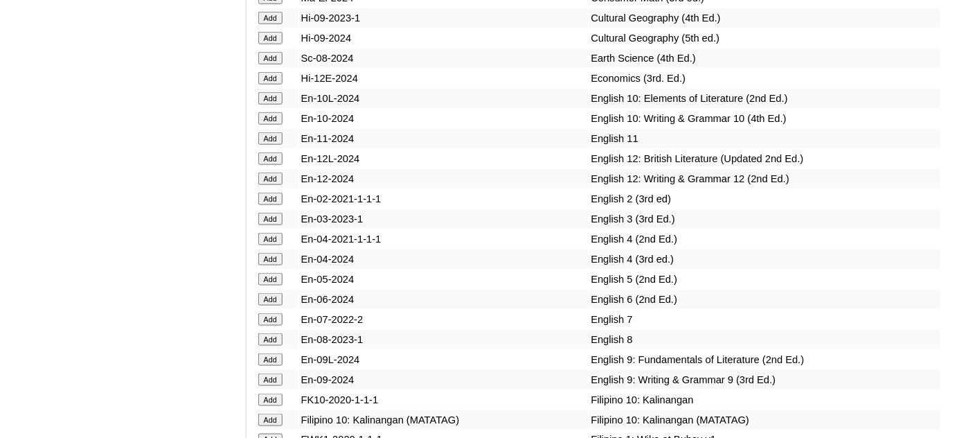
scroll to position [4028, 0]
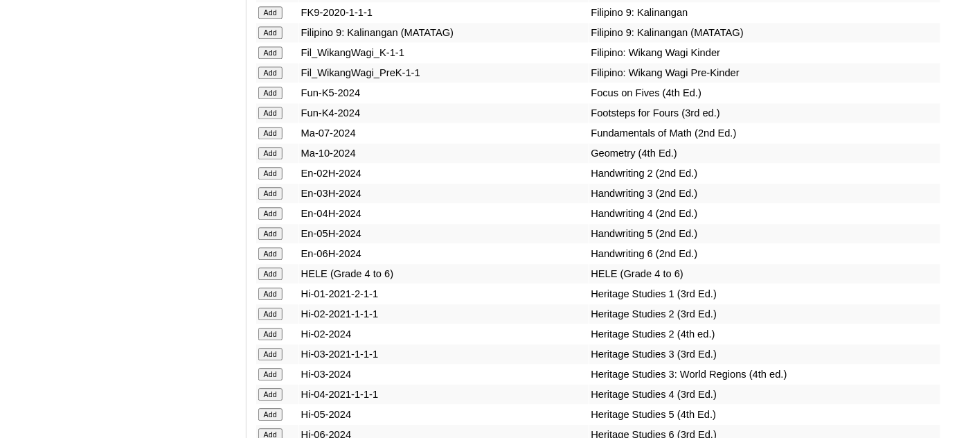
scroll to position [4594, 0]
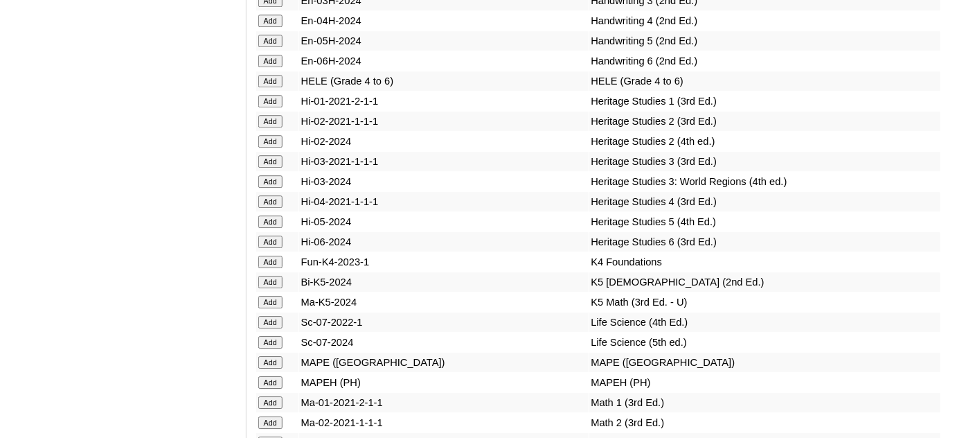
scroll to position [4783, 0]
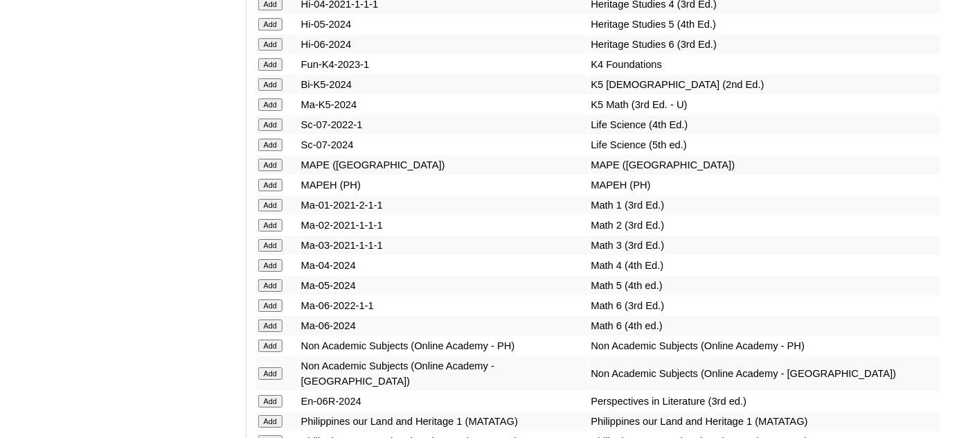
scroll to position [5034, 0]
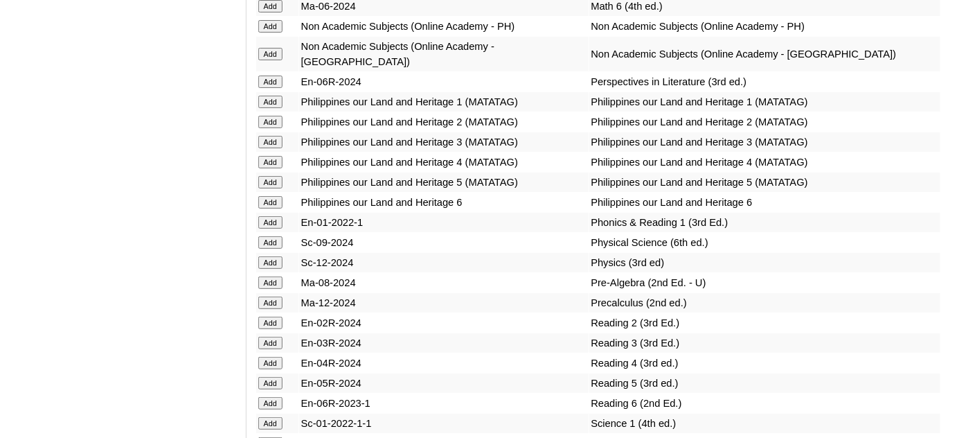
scroll to position [5349, 0]
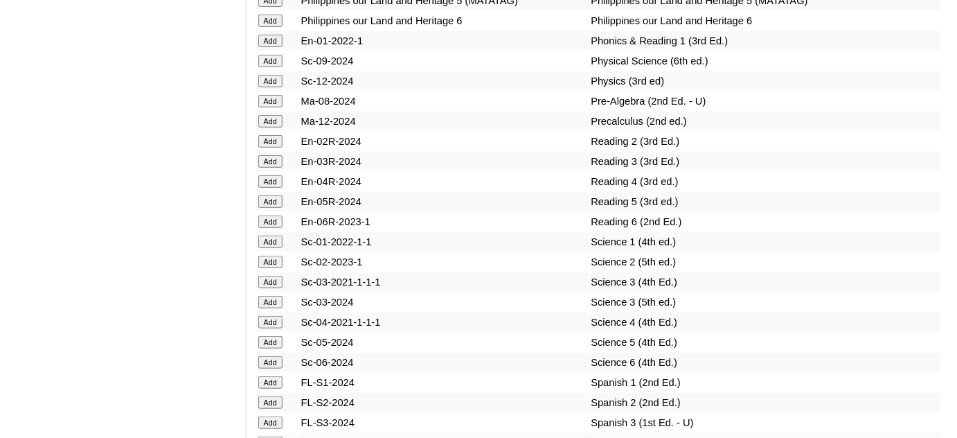
scroll to position [5538, 0]
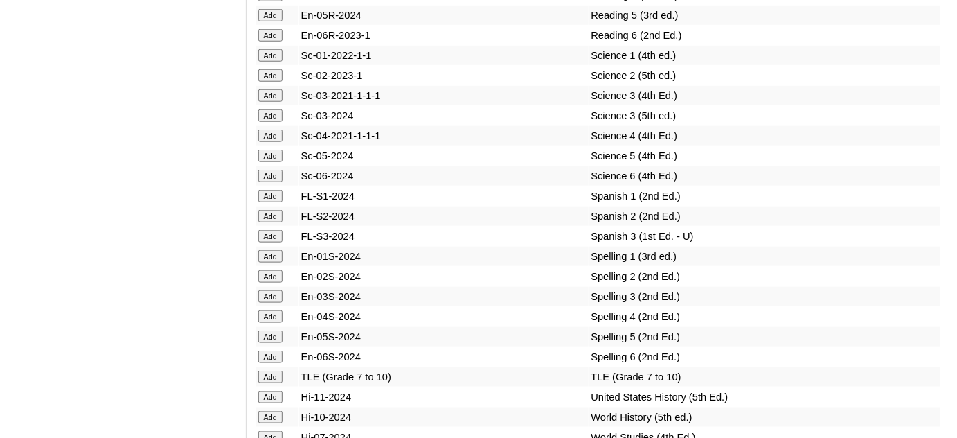
scroll to position [5664, 0]
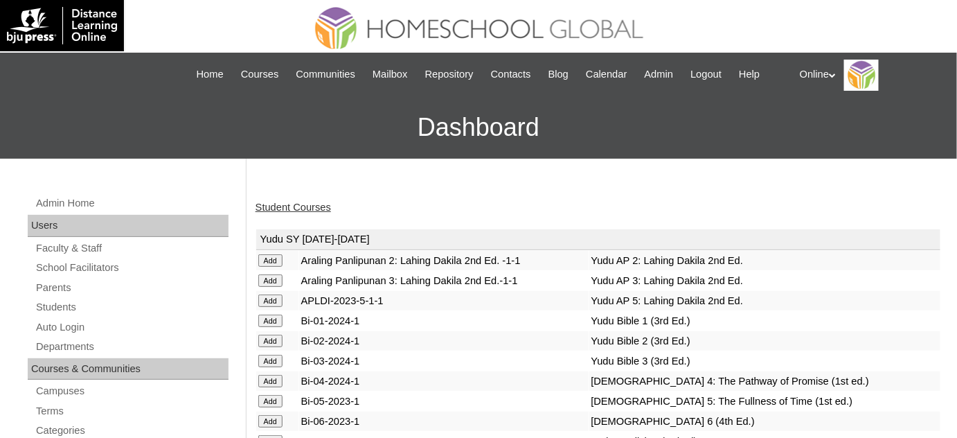
click at [298, 208] on link "Student Courses" at bounding box center [292, 206] width 75 height 11
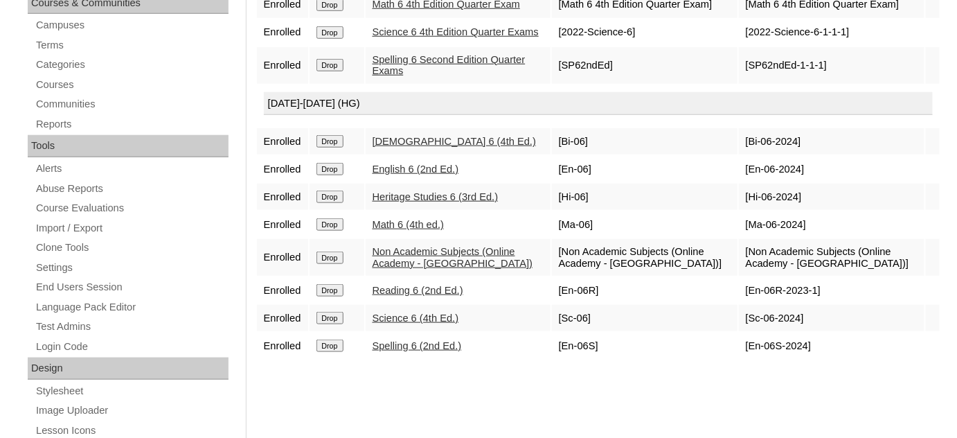
scroll to position [377, 0]
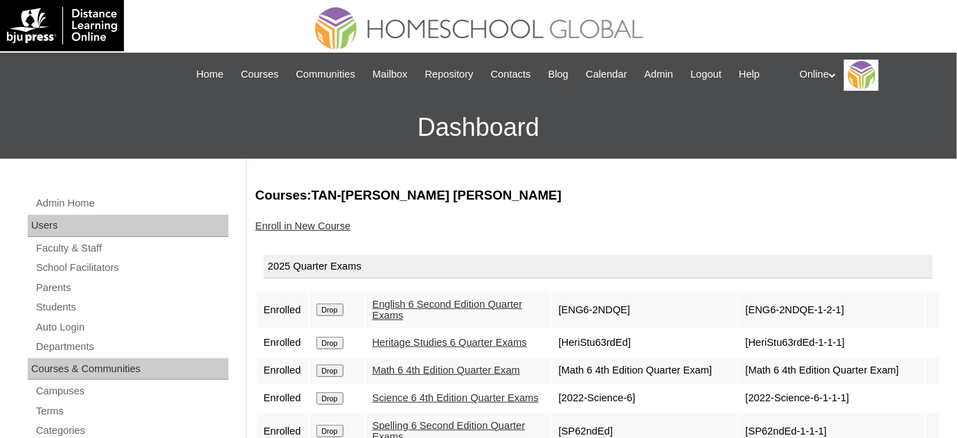
click at [345, 226] on link "Enroll in New Course" at bounding box center [303, 225] width 96 height 11
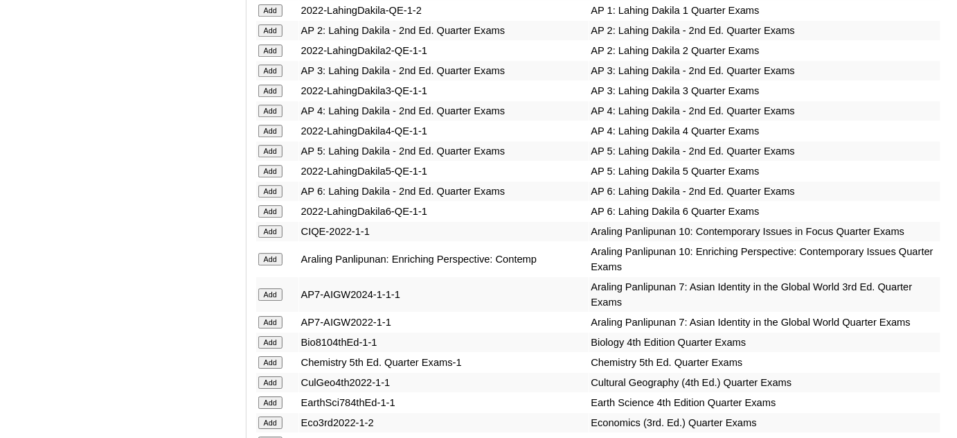
scroll to position [5140, 0]
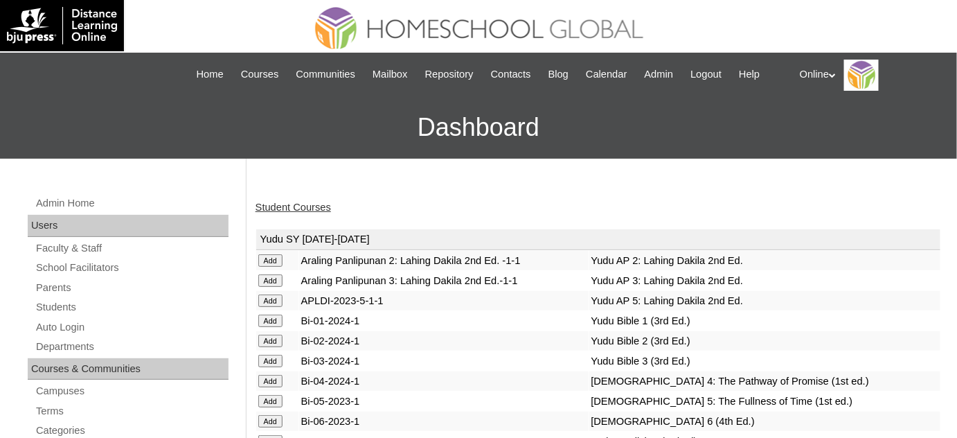
click at [312, 206] on link "Student Courses" at bounding box center [292, 206] width 75 height 11
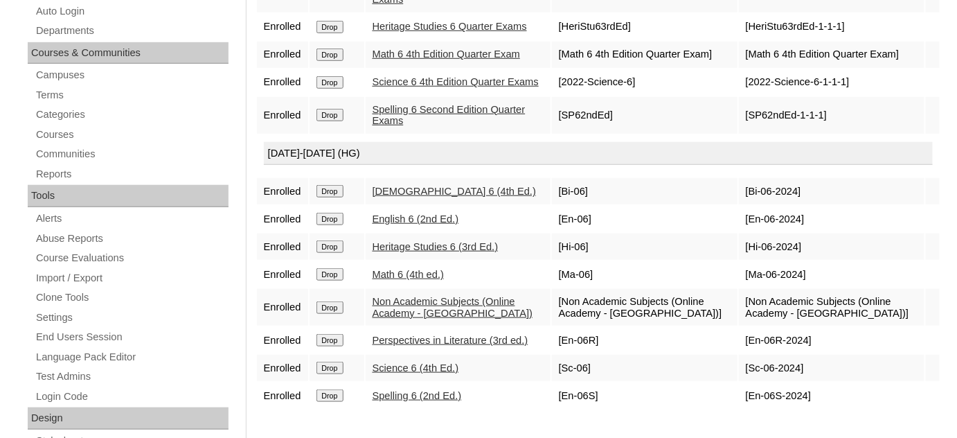
scroll to position [314, 0]
